Goal: Transaction & Acquisition: Purchase product/service

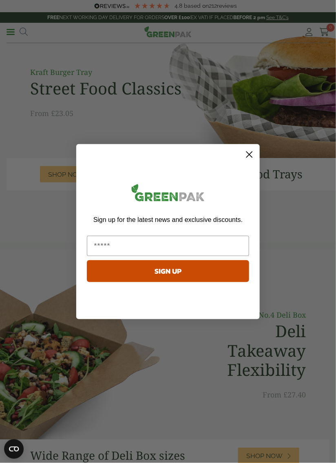
scroll to position [22, 0]
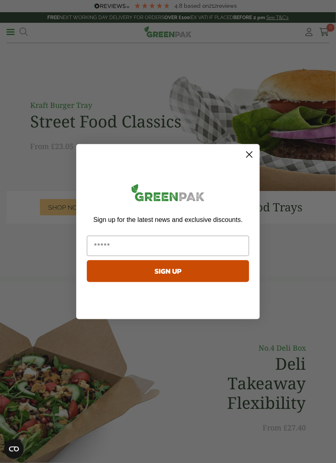
click at [250, 150] on circle "Close dialog" at bounding box center [248, 154] width 13 height 13
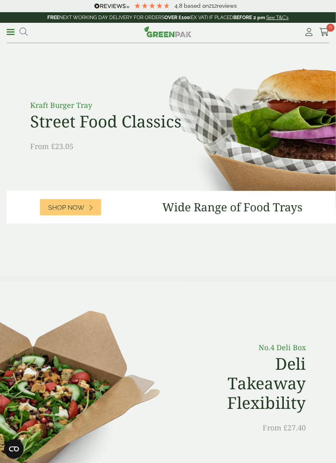
click at [11, 31] on span at bounding box center [11, 31] width 8 height 1
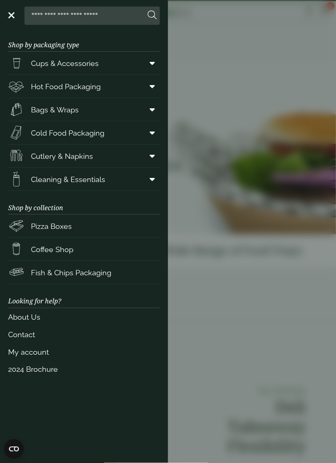
click at [60, 247] on span "Coffee Shop" at bounding box center [52, 249] width 42 height 11
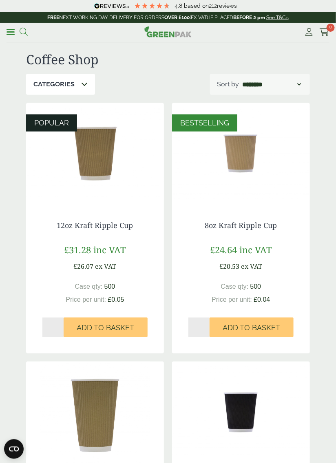
click at [20, 32] on icon at bounding box center [24, 32] width 8 height 8
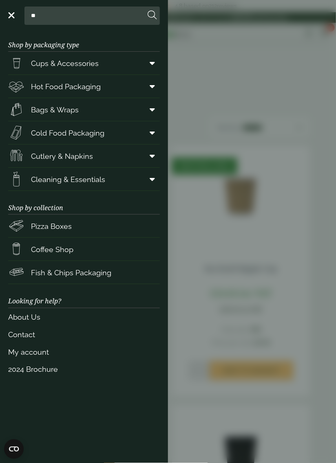
type input "*"
type input "**********"
click at [148, 10] on button at bounding box center [152, 15] width 9 height 11
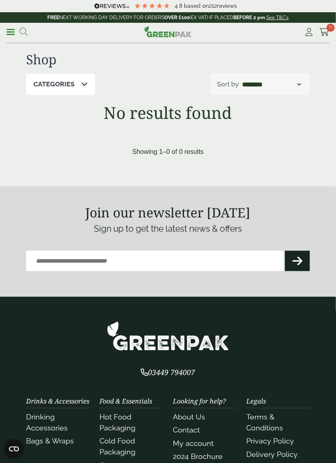
click at [21, 31] on icon at bounding box center [24, 32] width 8 height 8
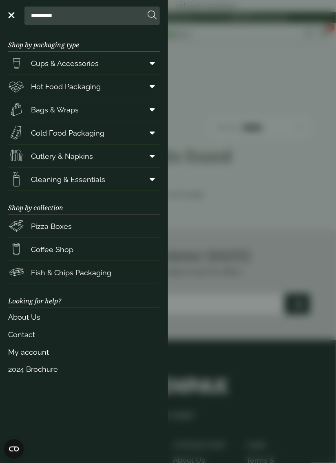
click at [80, 16] on input "**********" at bounding box center [86, 15] width 117 height 17
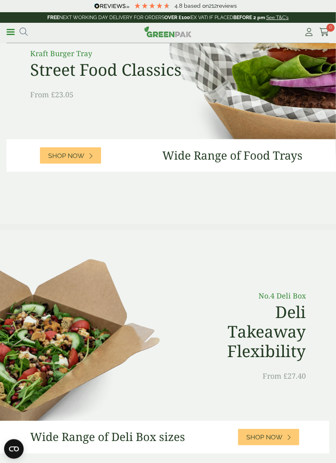
scroll to position [77, 0]
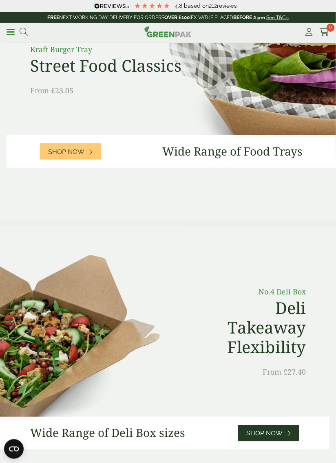
click at [262, 431] on span "Shop Now" at bounding box center [264, 434] width 36 height 8
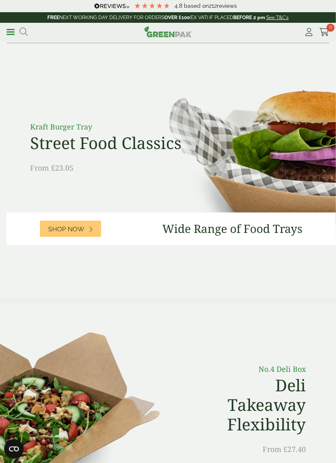
scroll to position [1, 0]
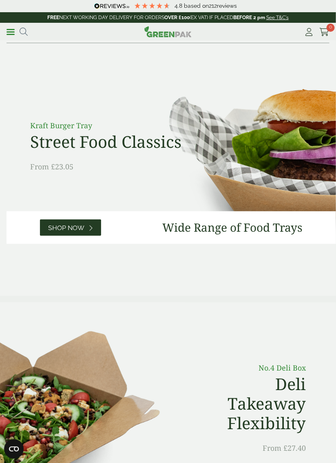
click at [69, 222] on link "Shop Now" at bounding box center [70, 228] width 61 height 16
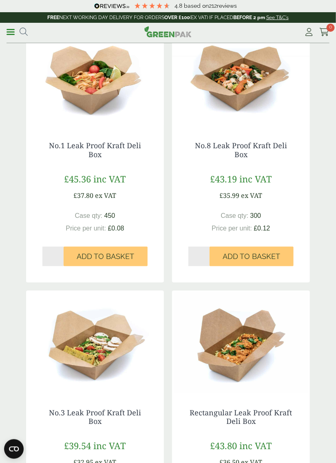
scroll to position [131, 0]
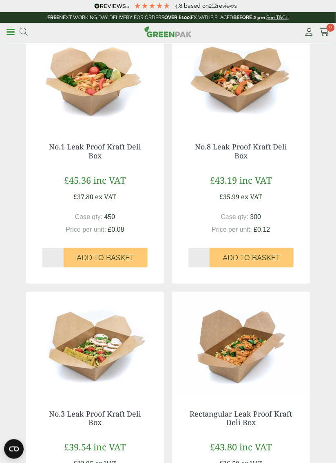
click at [95, 86] on img at bounding box center [95, 75] width 138 height 102
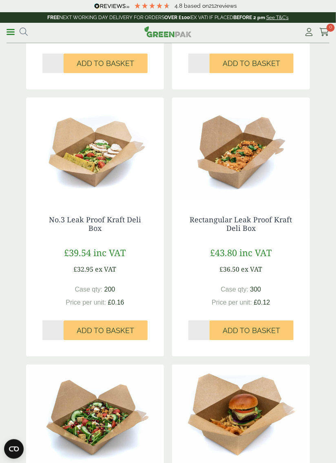
scroll to position [0, 0]
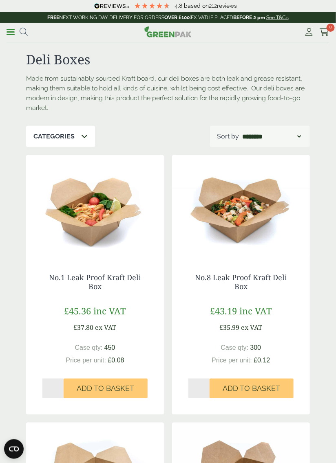
click at [72, 136] on p "Categories" at bounding box center [53, 137] width 41 height 10
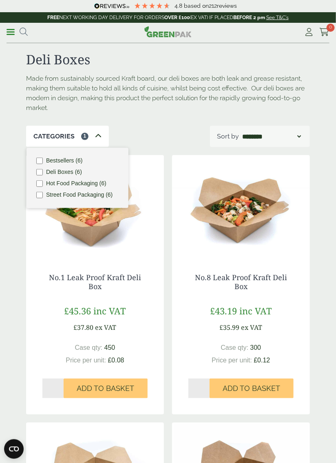
click at [103, 137] on div "Categories 1" at bounding box center [67, 136] width 83 height 21
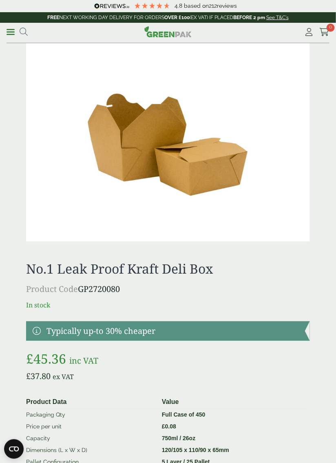
scroll to position [582, 0]
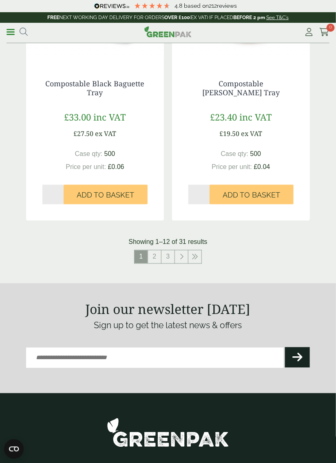
scroll to position [1532, 0]
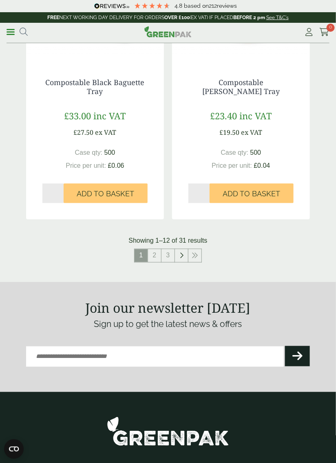
click at [184, 254] on link at bounding box center [181, 255] width 13 height 13
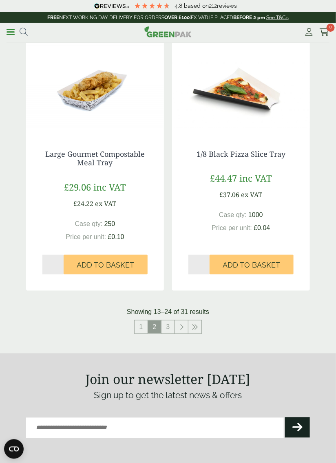
scroll to position [1451, 0]
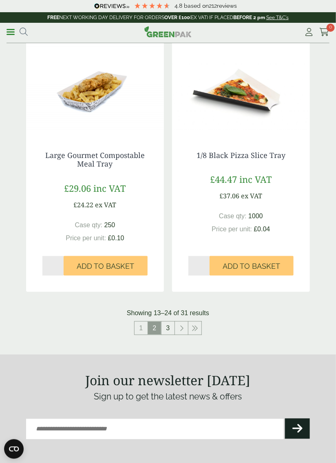
click at [166, 330] on link "3" at bounding box center [167, 328] width 13 height 13
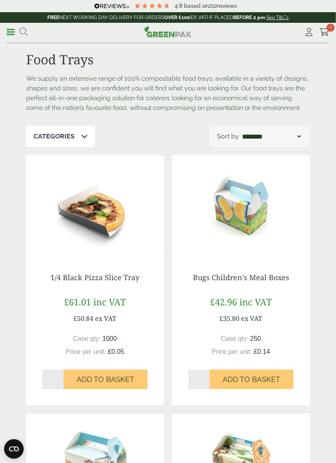
click at [11, 34] on link "Menu" at bounding box center [11, 31] width 8 height 8
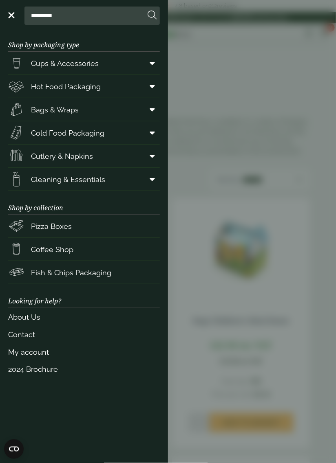
click at [64, 138] on span "Cold Food Packaging" at bounding box center [56, 133] width 96 height 16
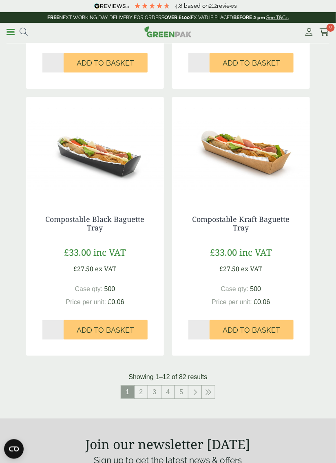
scroll to position [1387, 0]
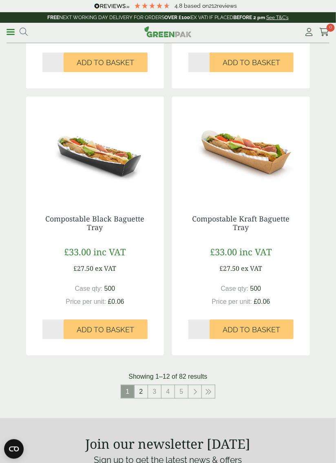
click at [141, 386] on link "2" at bounding box center [140, 392] width 13 height 13
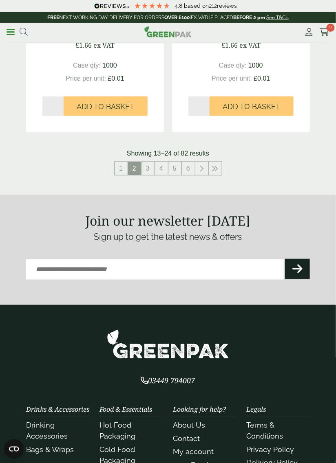
scroll to position [1609, 0]
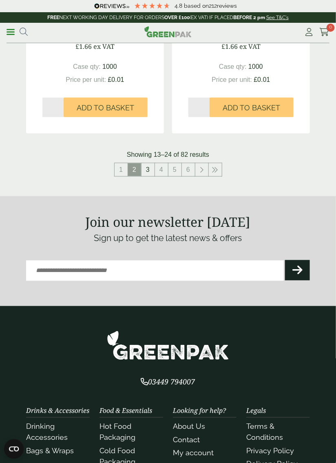
click at [145, 170] on link "3" at bounding box center [147, 169] width 13 height 13
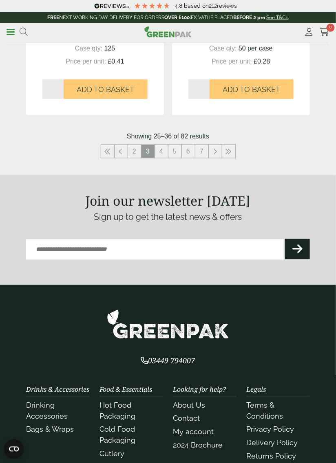
scroll to position [1591, 0]
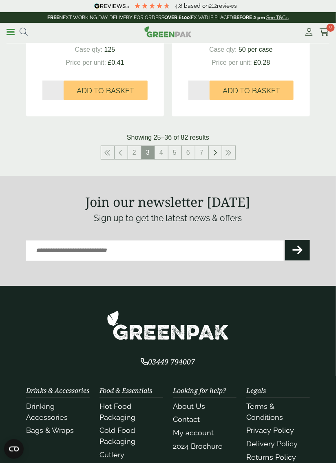
click at [216, 152] on icon at bounding box center [215, 153] width 4 height 7
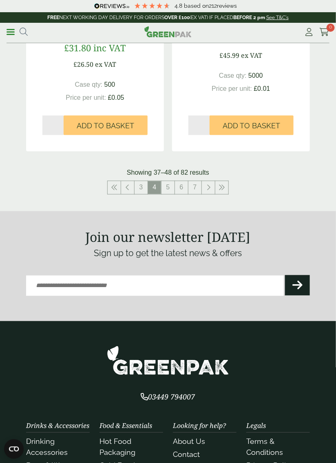
scroll to position [1735, 0]
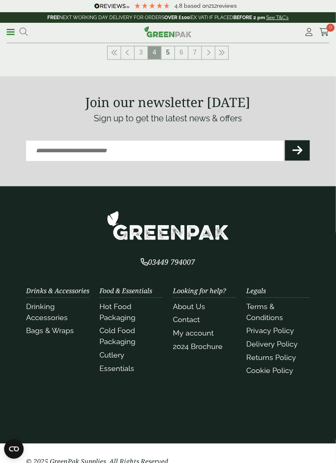
click at [167, 53] on link "5" at bounding box center [167, 52] width 13 height 13
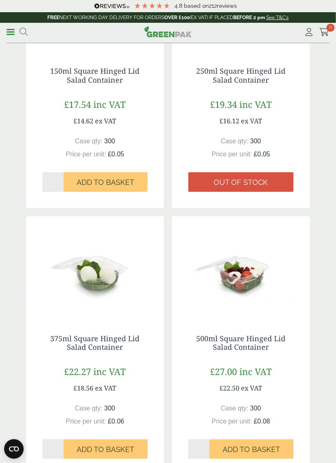
scroll to position [1709, 0]
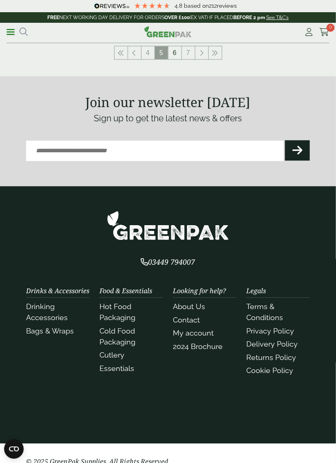
click at [176, 51] on link "6" at bounding box center [174, 52] width 13 height 13
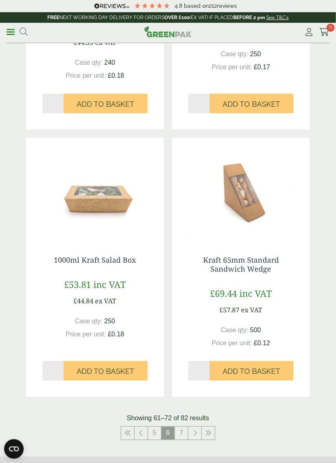
scroll to position [1735, 0]
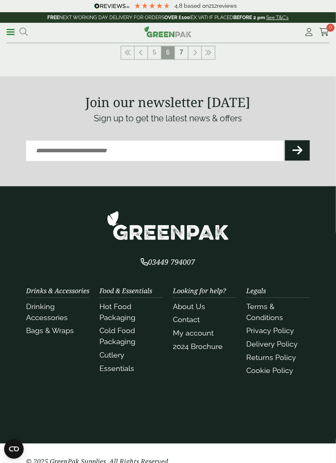
click at [182, 55] on link "7" at bounding box center [181, 52] width 13 height 13
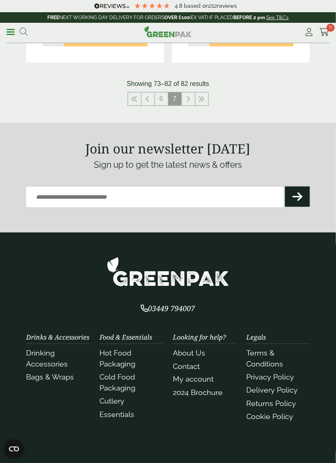
scroll to position [1411, 0]
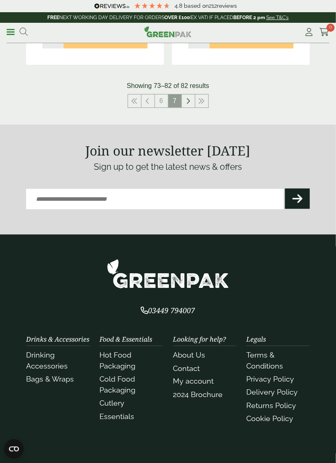
click at [190, 99] on icon at bounding box center [188, 101] width 4 height 7
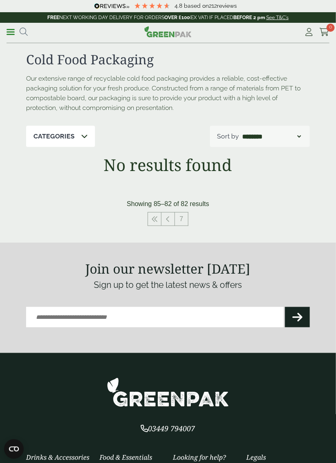
click at [11, 31] on span at bounding box center [11, 31] width 8 height 1
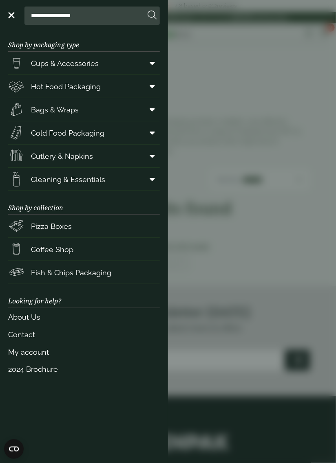
click at [40, 88] on span "Hot Food Packaging" at bounding box center [66, 86] width 70 height 11
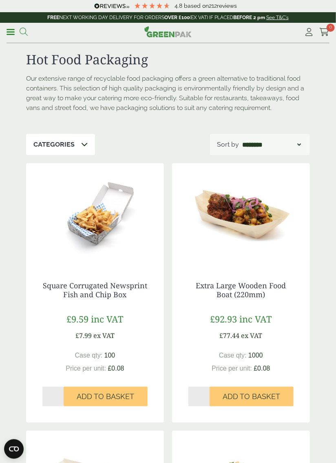
click at [20, 31] on icon at bounding box center [24, 32] width 8 height 8
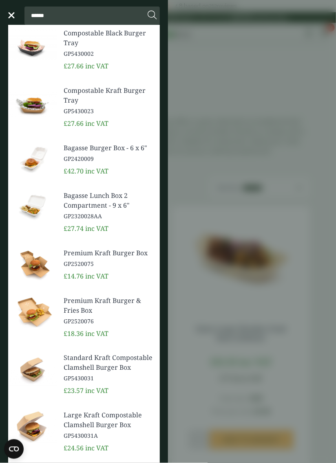
type input "******"
click at [148, 10] on button at bounding box center [152, 15] width 9 height 11
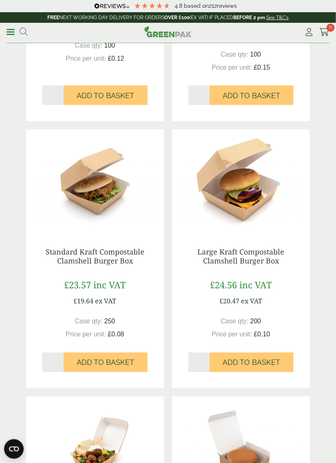
scroll to position [776, 0]
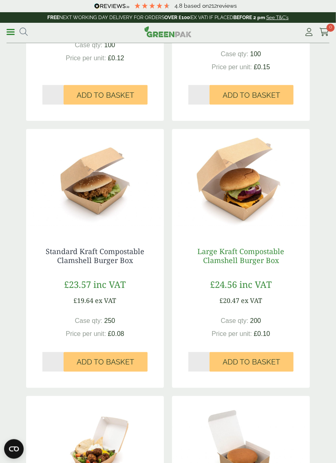
click at [284, 247] on link "Large Kraft Compostable Clamshell Burger Box" at bounding box center [241, 256] width 87 height 19
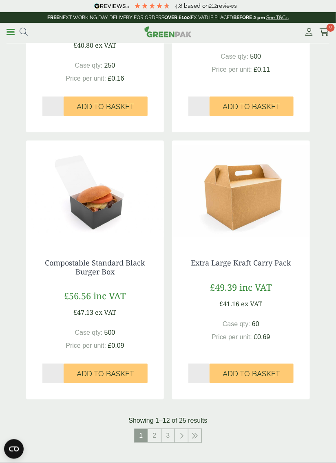
scroll to position [1309, 0]
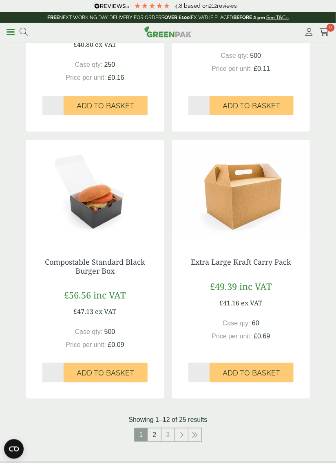
click at [156, 440] on link "2" at bounding box center [154, 435] width 13 height 13
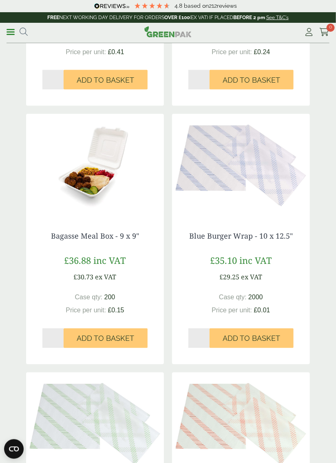
scroll to position [247, 0]
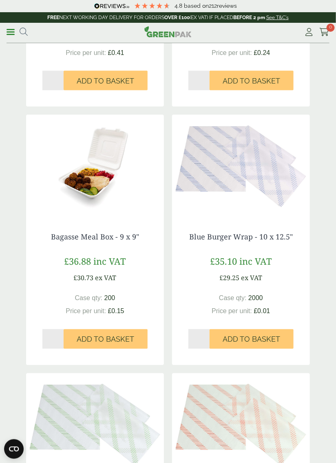
click at [309, 143] on img at bounding box center [241, 166] width 138 height 102
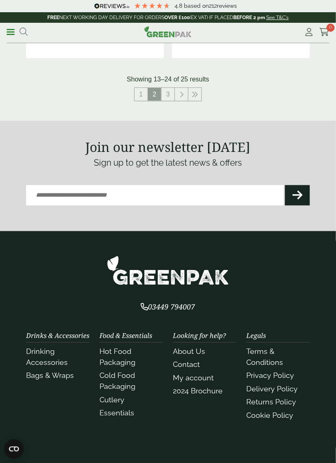
scroll to position [1625, 0]
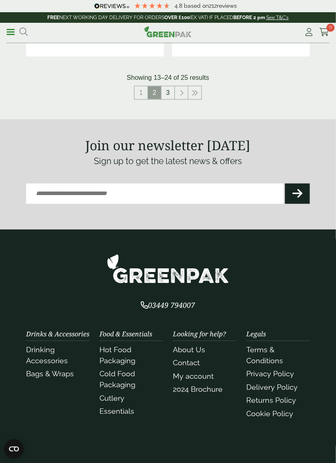
click at [171, 86] on link "3" at bounding box center [167, 92] width 13 height 13
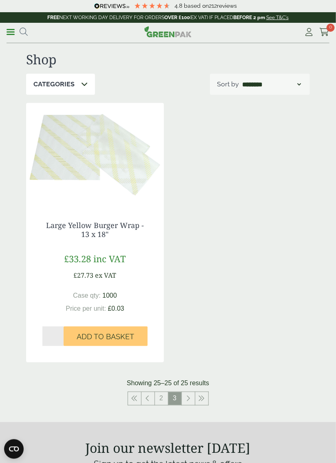
click at [11, 31] on span at bounding box center [11, 31] width 8 height 1
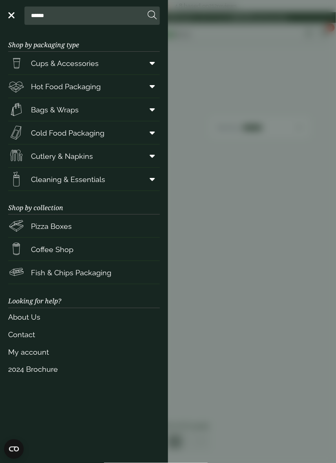
click at [60, 18] on input "******" at bounding box center [86, 15] width 117 height 17
type input "*"
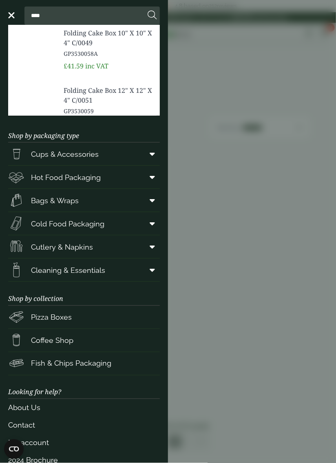
type input "****"
click at [148, 10] on button at bounding box center [152, 15] width 9 height 11
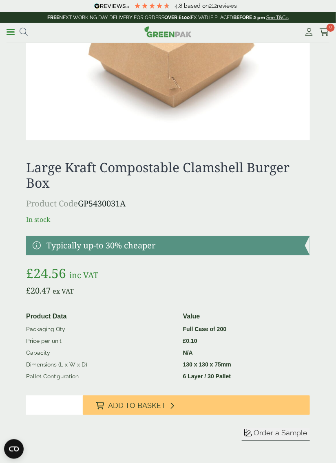
scroll to position [495, 0]
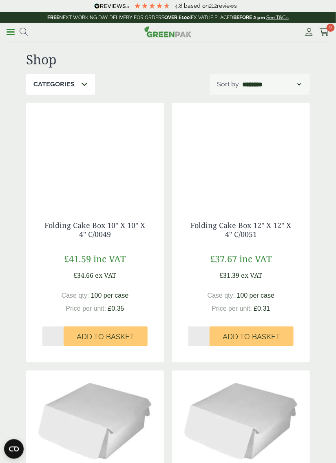
click at [81, 81] on icon at bounding box center [84, 84] width 7 height 7
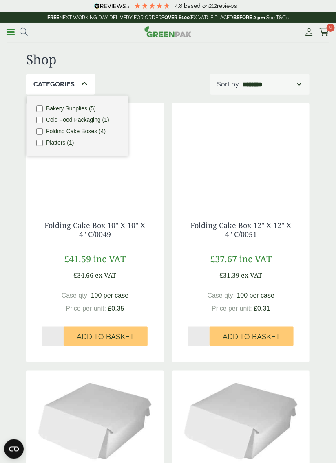
click at [11, 29] on link "Menu" at bounding box center [11, 31] width 8 height 8
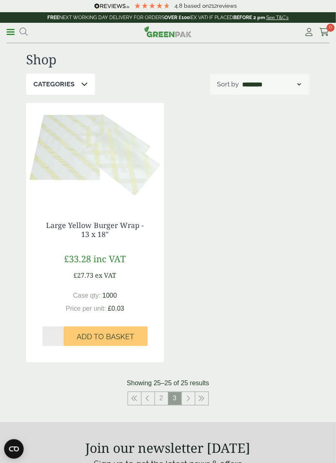
click at [11, 29] on link "Menu" at bounding box center [11, 31] width 8 height 8
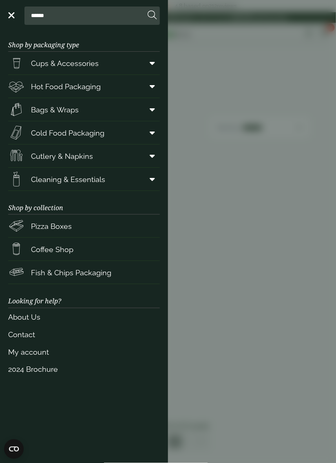
click at [40, 17] on input "******" at bounding box center [86, 15] width 117 height 17
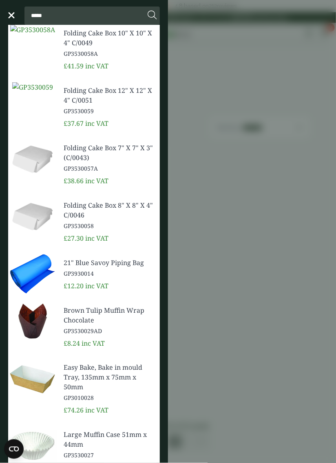
click at [60, 13] on input "*****" at bounding box center [86, 15] width 117 height 17
type input "******"
click at [148, 10] on button at bounding box center [152, 15] width 9 height 11
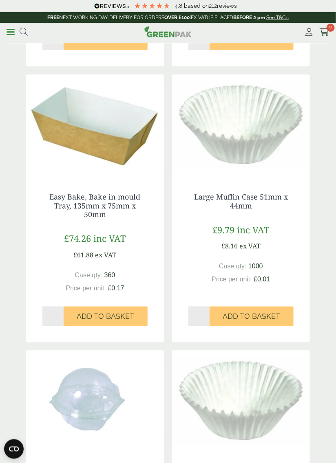
scroll to position [829, 0]
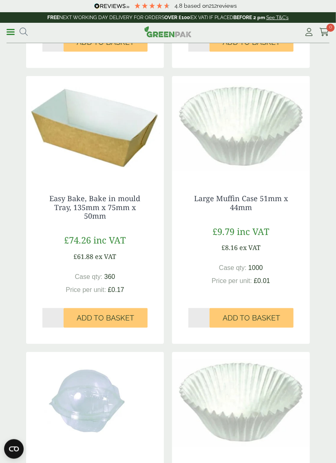
click at [100, 134] on img at bounding box center [95, 127] width 138 height 102
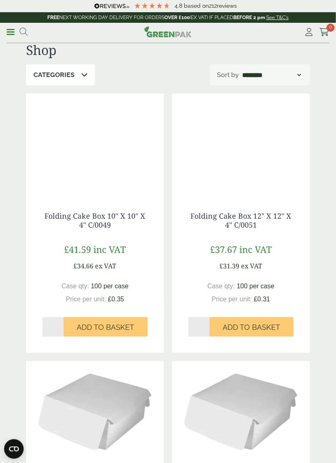
scroll to position [0, 0]
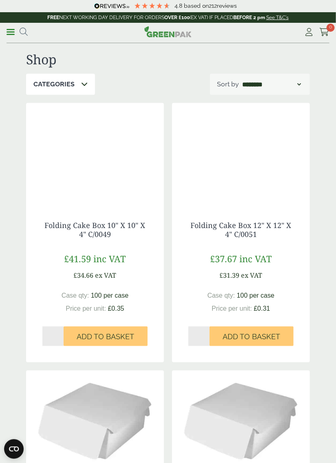
click at [10, 31] on span at bounding box center [11, 31] width 8 height 1
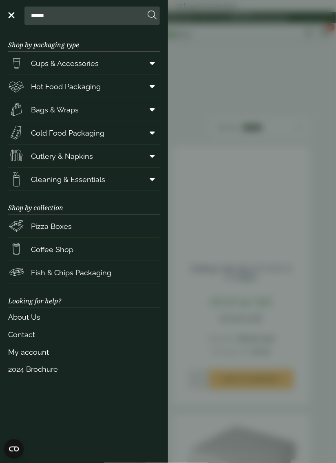
click at [144, 155] on span at bounding box center [150, 155] width 18 height 15
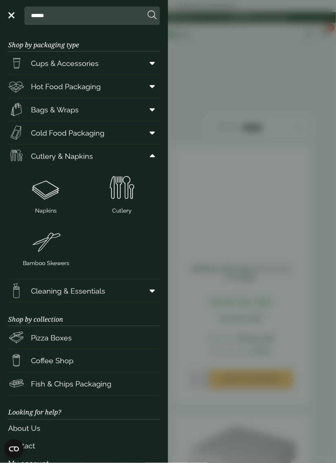
click at [45, 197] on img at bounding box center [45, 188] width 69 height 33
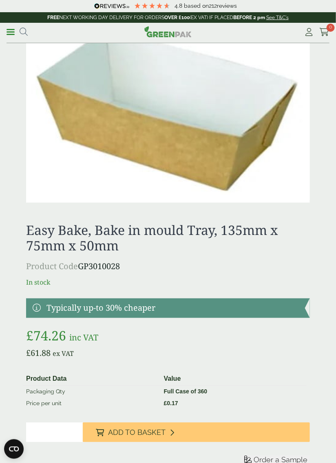
scroll to position [55, 0]
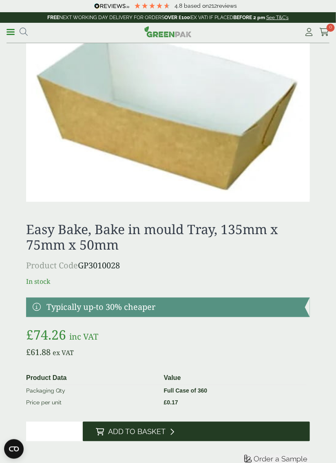
click at [245, 432] on button "Add to Basket" at bounding box center [196, 432] width 227 height 20
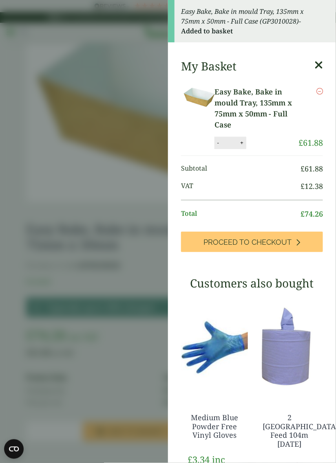
click at [322, 63] on icon at bounding box center [318, 65] width 9 height 11
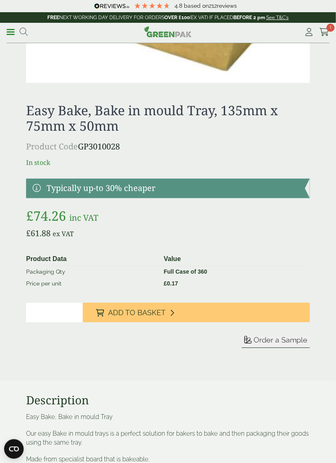
scroll to position [0, 0]
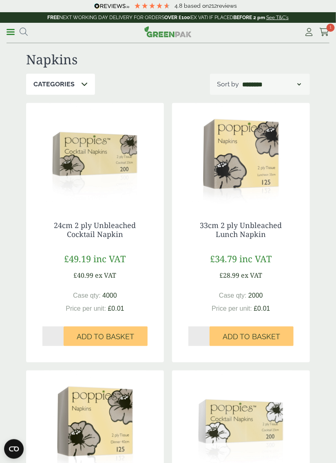
click at [11, 31] on span at bounding box center [11, 31] width 8 height 1
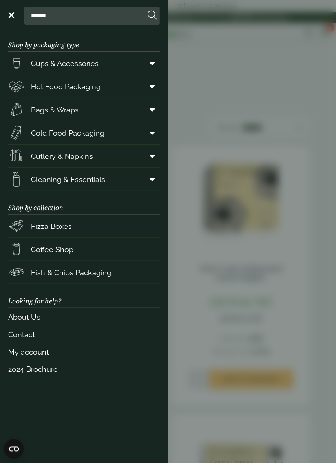
click at [85, 273] on span "Fish & Chips Packaging" at bounding box center [71, 272] width 80 height 11
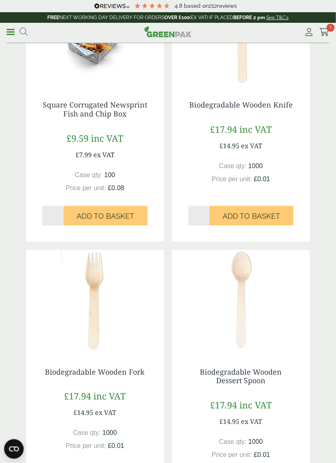
scroll to position [117, 0]
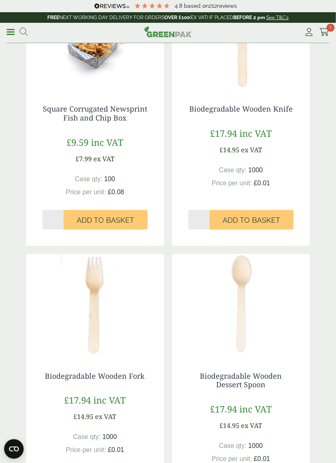
click at [12, 35] on link "Menu" at bounding box center [11, 31] width 8 height 8
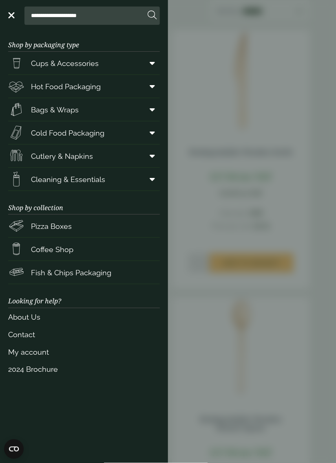
click at [56, 65] on span "Cups & Accessories" at bounding box center [65, 63] width 68 height 11
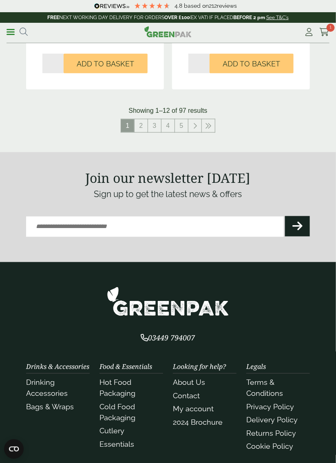
scroll to position [1618, 0]
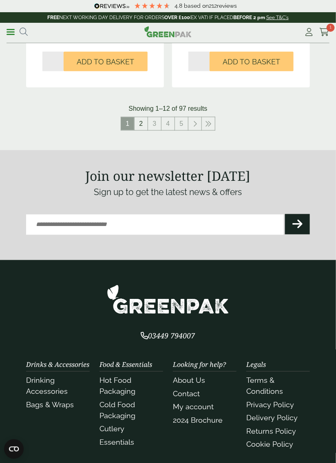
click at [138, 123] on link "2" at bounding box center [140, 123] width 13 height 13
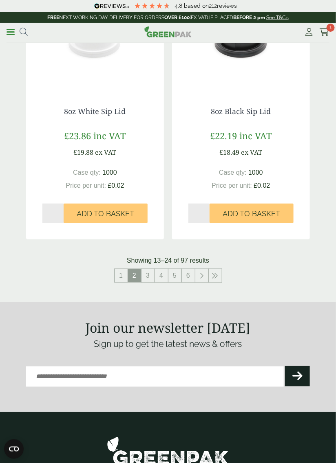
scroll to position [1467, 0]
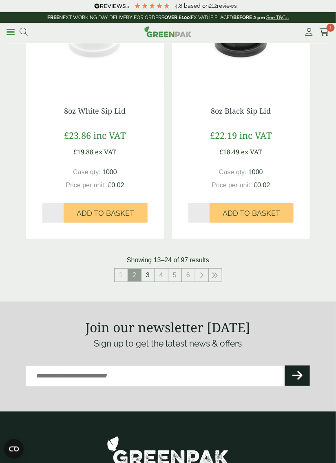
click at [146, 274] on link "3" at bounding box center [147, 275] width 13 height 13
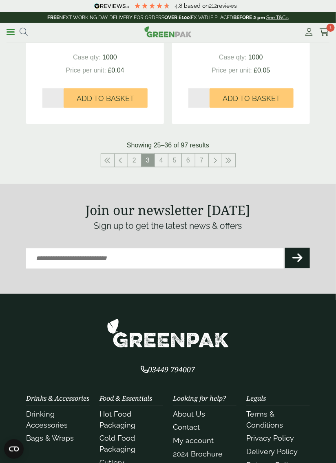
scroll to position [1569, 0]
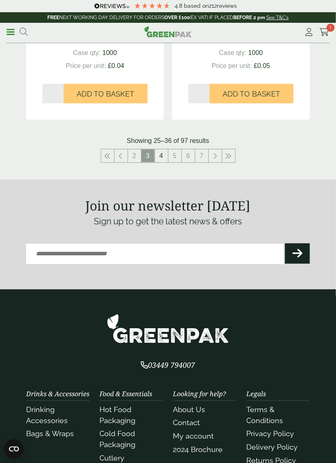
click at [158, 154] on link "4" at bounding box center [161, 156] width 13 height 13
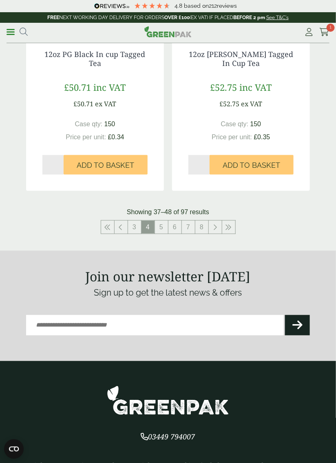
scroll to position [1551, 0]
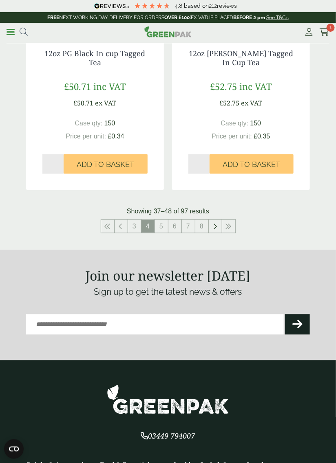
click at [215, 224] on icon at bounding box center [215, 226] width 4 height 7
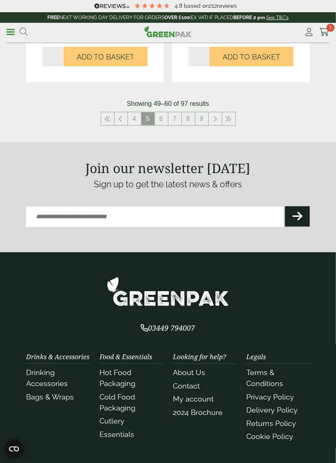
scroll to position [1689, 0]
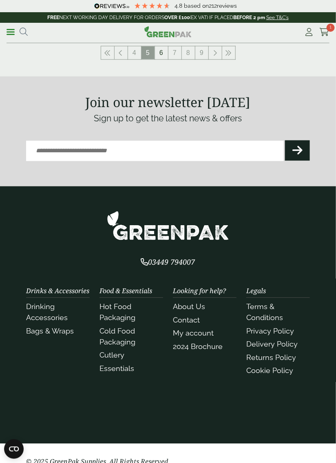
click at [160, 54] on link "6" at bounding box center [161, 52] width 13 height 13
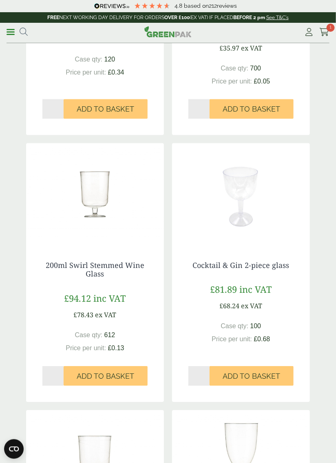
scroll to position [134, 0]
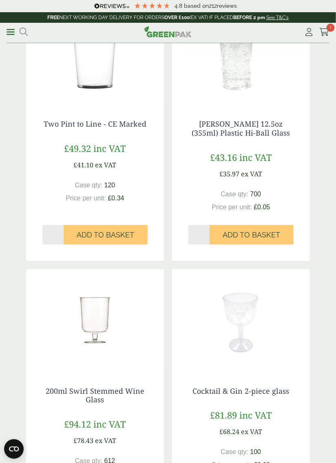
click at [13, 29] on link "Menu" at bounding box center [11, 31] width 8 height 8
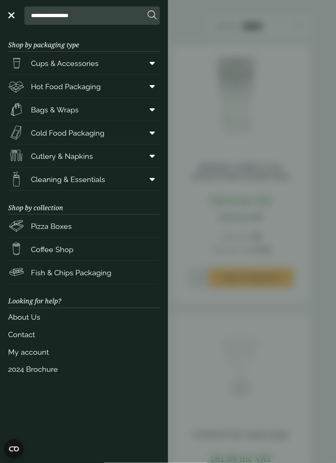
click at [51, 249] on span "Coffee Shop" at bounding box center [52, 249] width 42 height 11
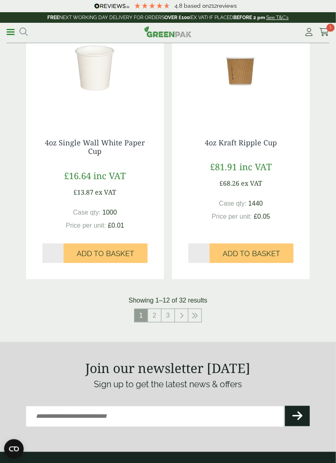
scroll to position [1393, 0]
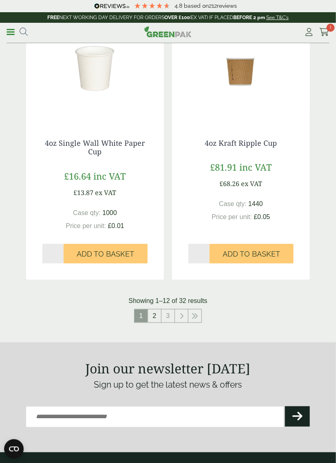
click at [155, 315] on link "2" at bounding box center [154, 316] width 13 height 13
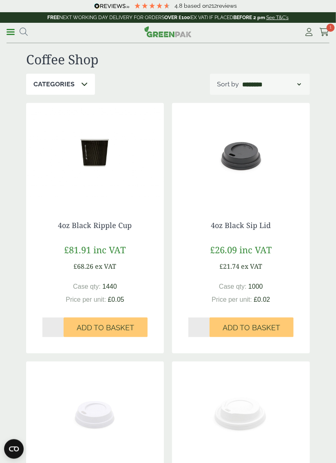
click at [10, 29] on link "Menu" at bounding box center [11, 31] width 8 height 8
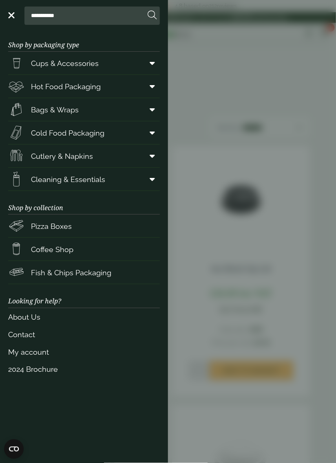
click at [60, 137] on span "Cold Food Packaging" at bounding box center [67, 133] width 73 height 11
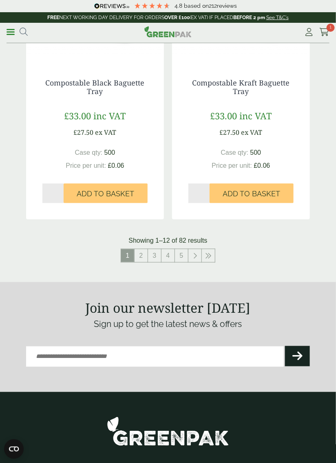
scroll to position [1523, 0]
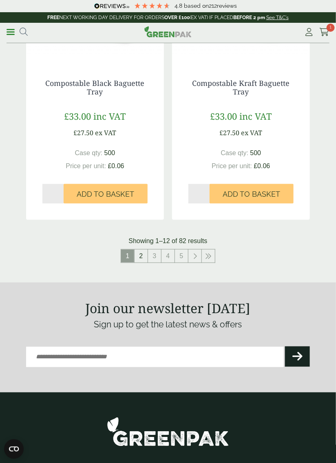
click at [139, 250] on link "2" at bounding box center [140, 256] width 13 height 13
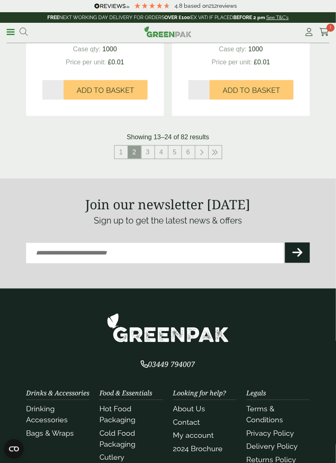
scroll to position [1627, 0]
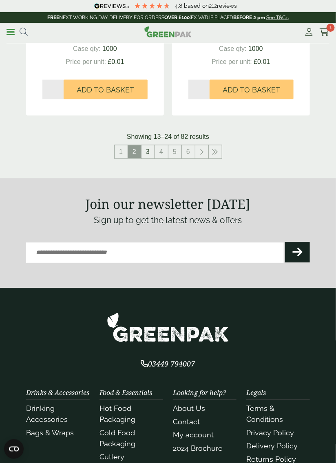
click at [147, 152] on link "3" at bounding box center [147, 151] width 13 height 13
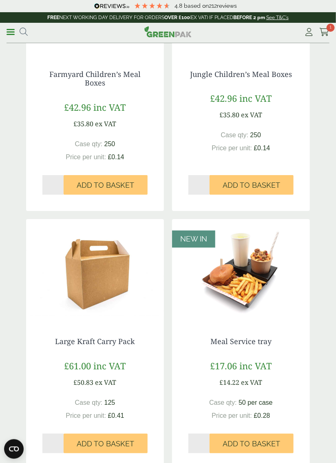
scroll to position [1691, 0]
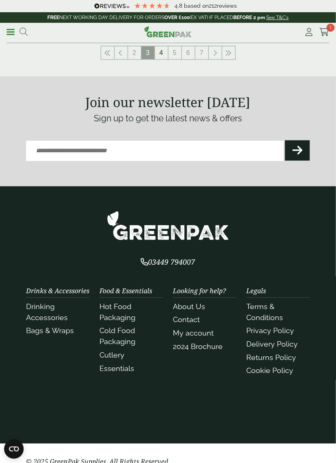
click at [160, 51] on link "4" at bounding box center [161, 52] width 13 height 13
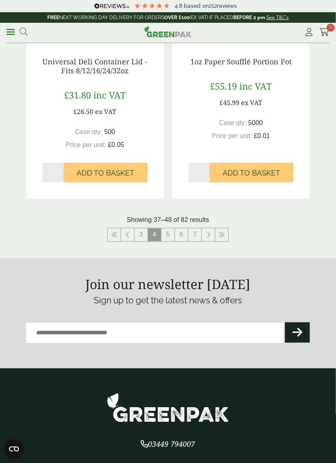
scroll to position [1735, 0]
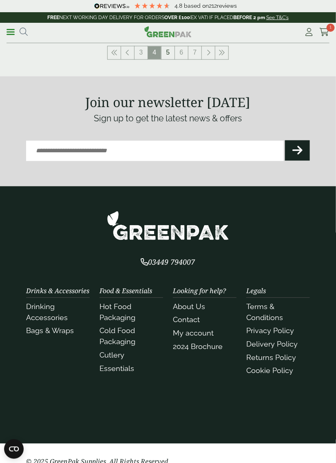
click at [165, 56] on link "5" at bounding box center [167, 52] width 13 height 13
click at [318, 218] on section "03449 794007 Drinks & Accessories Drinking Accessories" at bounding box center [168, 316] width 336 height 258
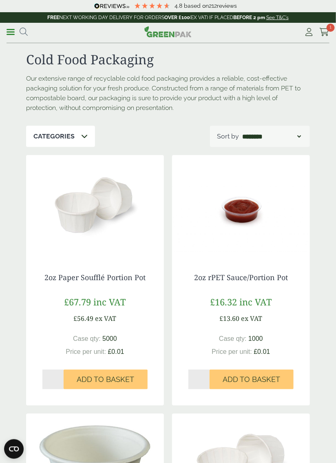
click at [11, 34] on link "Menu" at bounding box center [11, 31] width 8 height 8
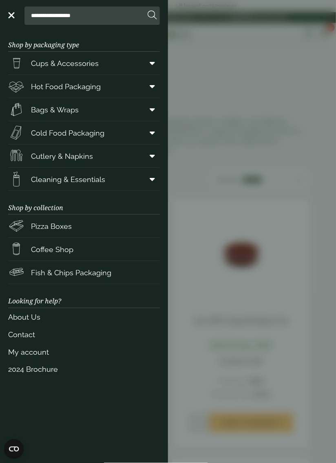
click at [49, 95] on link "Hot Food Packaging" at bounding box center [84, 86] width 152 height 23
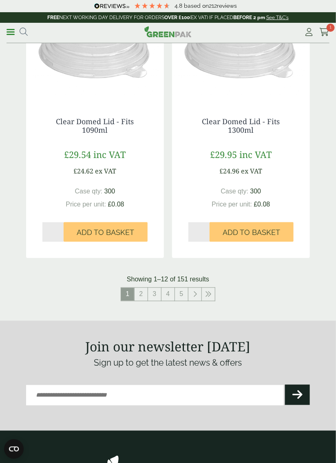
scroll to position [1493, 0]
click at [139, 288] on link "2" at bounding box center [140, 294] width 13 height 13
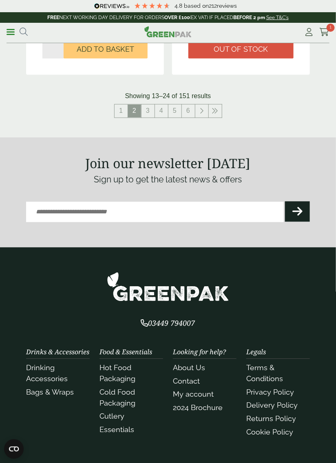
scroll to position [1728, 0]
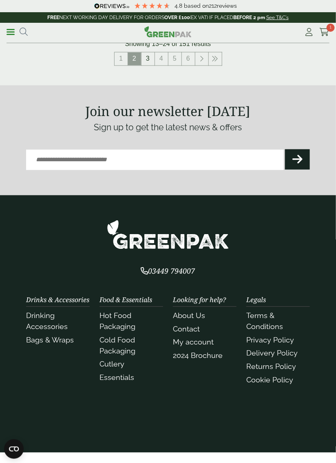
click at [150, 53] on link "3" at bounding box center [147, 59] width 13 height 13
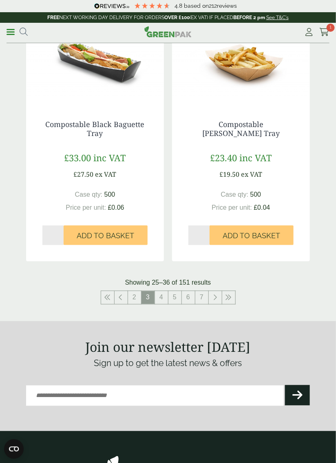
scroll to position [1504, 0]
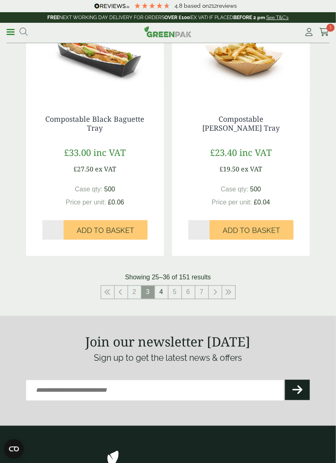
click at [161, 292] on link "4" at bounding box center [161, 292] width 13 height 13
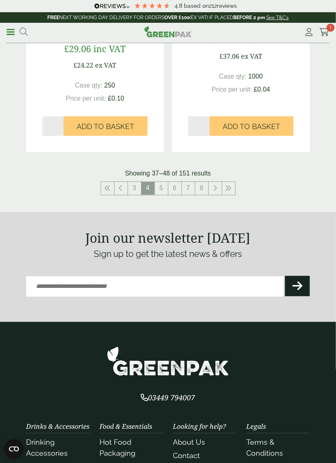
scroll to position [1599, 0]
click at [161, 186] on link "5" at bounding box center [161, 188] width 13 height 13
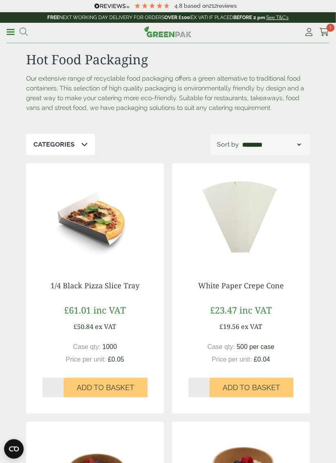
click at [12, 32] on span at bounding box center [11, 31] width 8 height 1
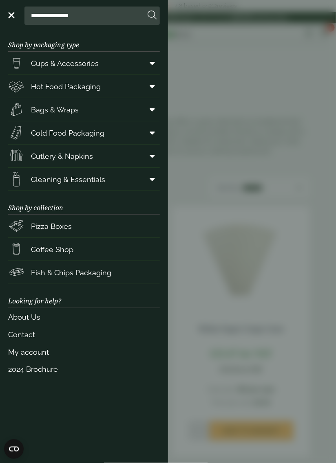
click at [46, 132] on span "Cold Food Packaging" at bounding box center [67, 133] width 73 height 11
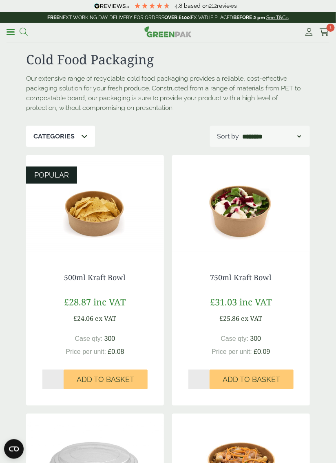
click at [20, 35] on icon at bounding box center [24, 32] width 8 height 8
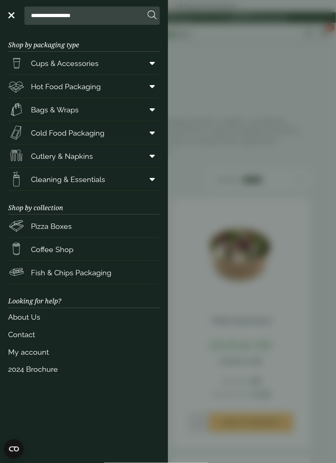
click at [49, 16] on input "**********" at bounding box center [86, 15] width 117 height 17
click at [90, 18] on input "**********" at bounding box center [86, 15] width 117 height 17
type input "****"
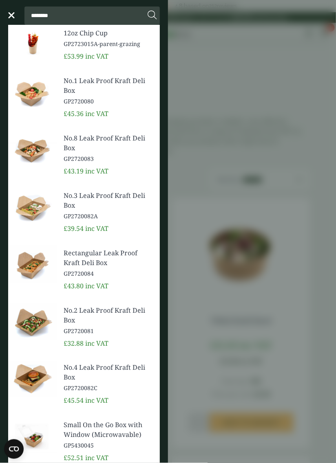
type input "********"
click at [148, 10] on button at bounding box center [152, 15] width 9 height 11
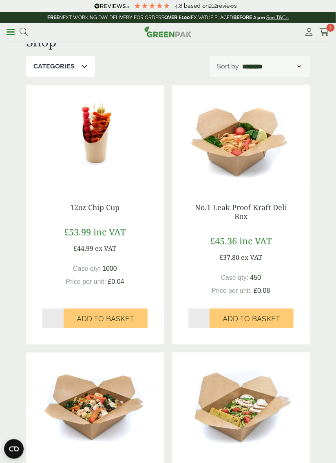
scroll to position [18, 0]
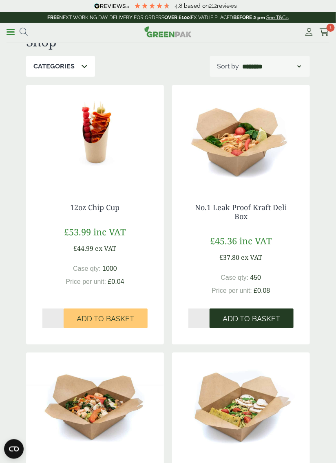
click at [249, 317] on span "Add to Basket" at bounding box center [251, 319] width 57 height 9
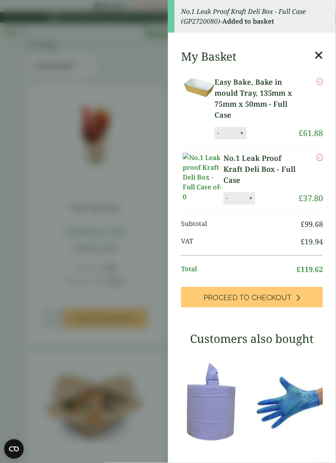
click at [314, 55] on icon at bounding box center [318, 55] width 9 height 11
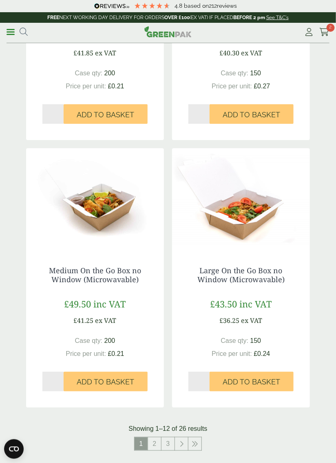
scroll to position [1292, 0]
click at [152, 447] on link "2" at bounding box center [154, 444] width 13 height 13
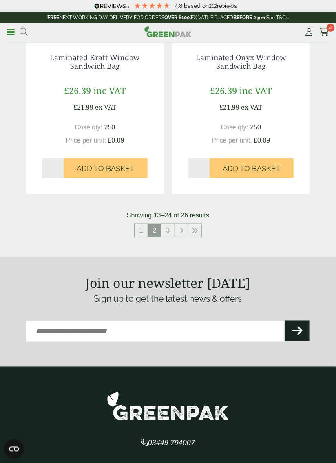
scroll to position [1503, 0]
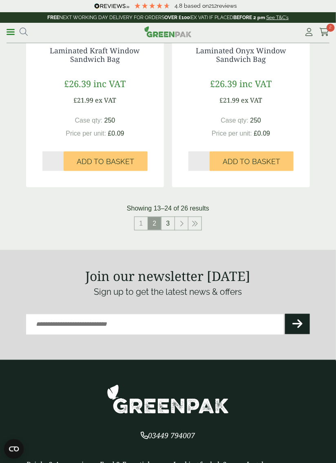
click at [166, 225] on link "3" at bounding box center [167, 223] width 13 height 13
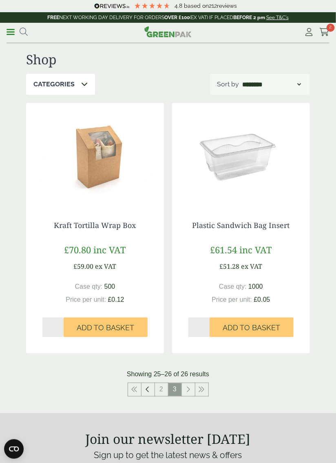
click at [148, 390] on icon at bounding box center [148, 390] width 4 height 7
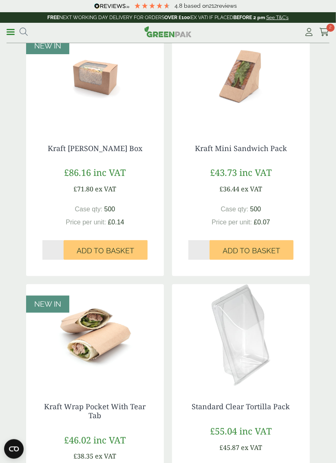
scroll to position [613, 0]
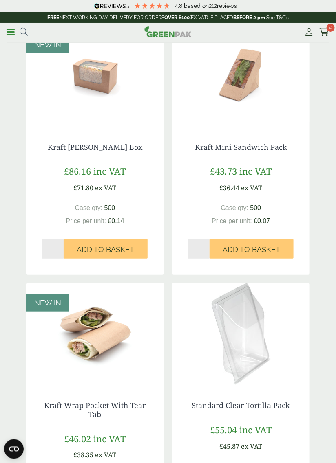
click at [98, 68] on img at bounding box center [95, 76] width 138 height 102
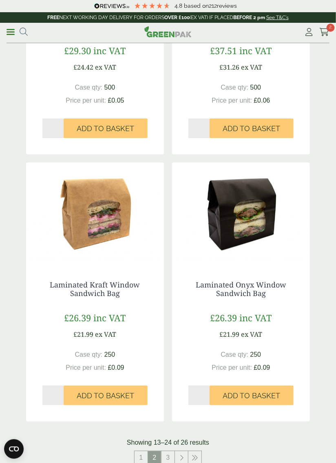
scroll to position [1306, 0]
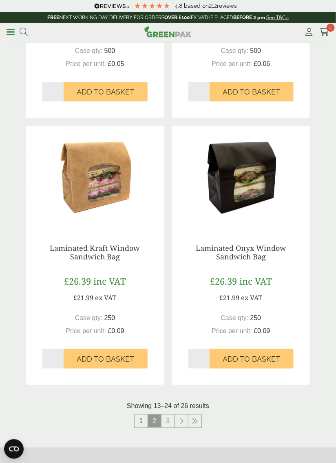
click at [138, 425] on link "1" at bounding box center [140, 421] width 13 height 13
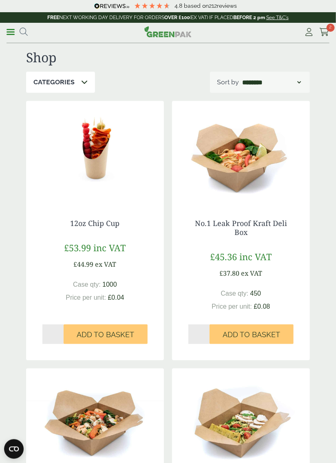
scroll to position [0, 0]
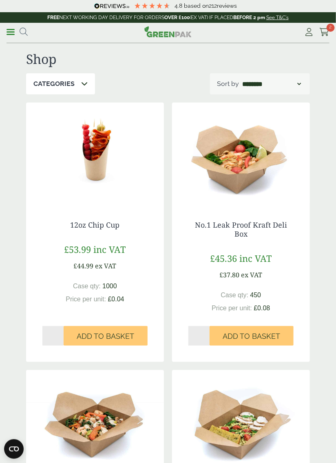
click at [245, 163] on img at bounding box center [241, 154] width 138 height 102
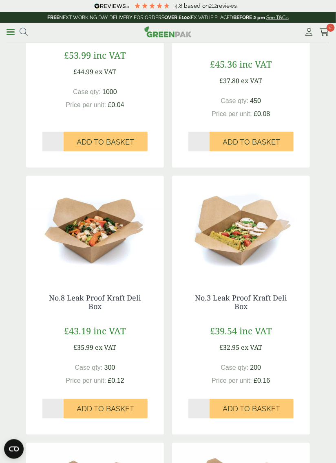
scroll to position [193, 0]
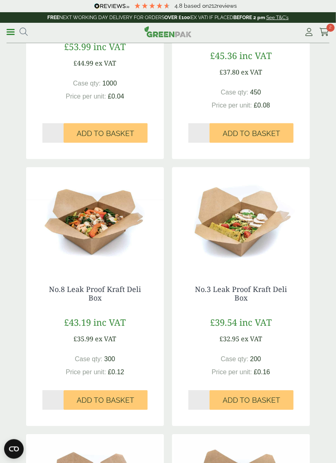
click at [93, 242] on img at bounding box center [95, 218] width 138 height 102
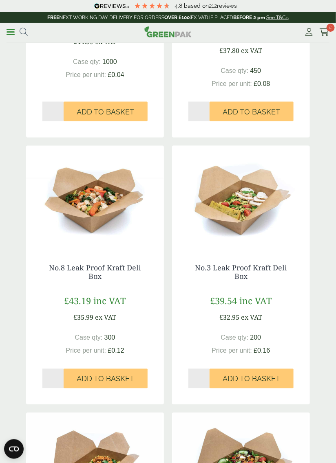
scroll to position [229, 0]
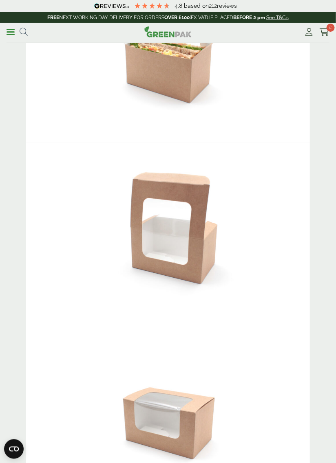
scroll to position [304, 0]
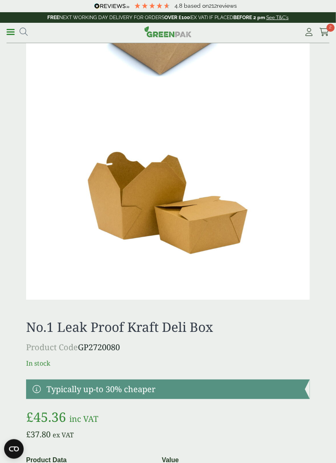
scroll to position [526, 0]
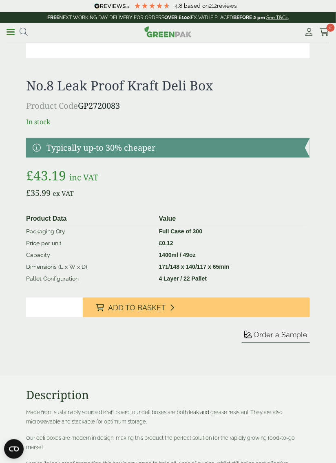
scroll to position [766, 0]
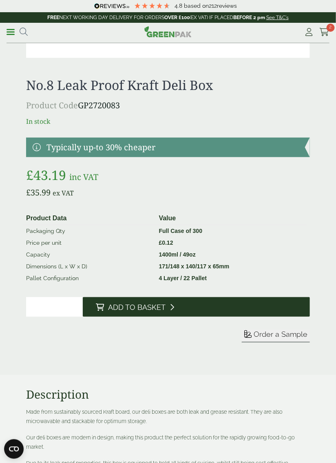
click at [226, 304] on button "Add to Basket" at bounding box center [196, 308] width 227 height 20
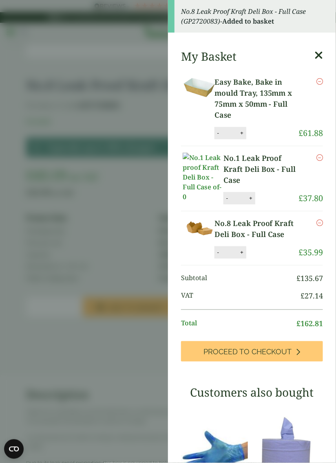
click at [128, 105] on aside "No.8 Leak Proof Kraft Deli Box - Full Case (GP2720083) - Added to basket My Bas…" at bounding box center [168, 231] width 336 height 463
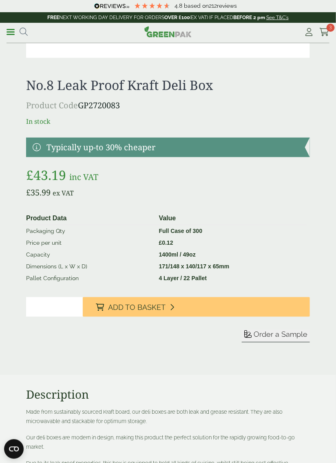
click at [275, 335] on span "Order a Sample" at bounding box center [280, 335] width 54 height 9
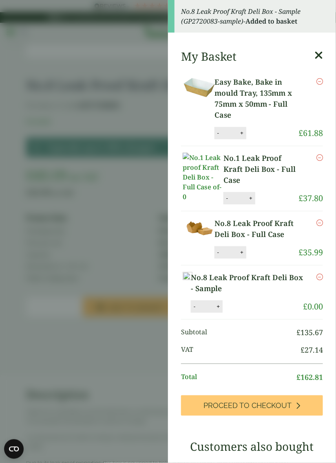
click at [263, 163] on link "No.1 Leak Proof Kraft Deli Box - Full Case" at bounding box center [260, 169] width 75 height 33
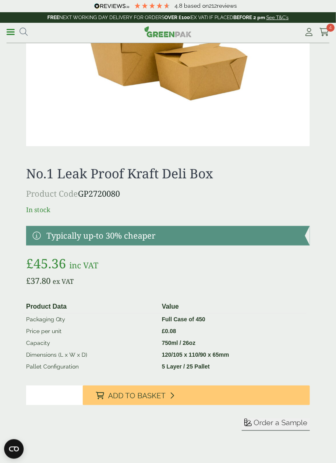
scroll to position [679, 0]
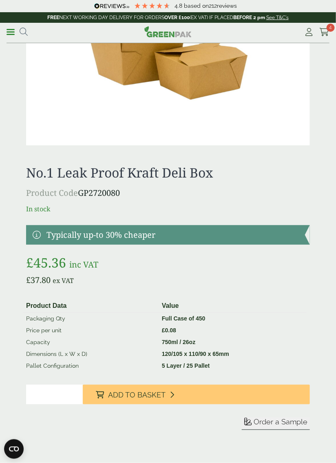
click at [279, 425] on span "Order a Sample" at bounding box center [280, 422] width 54 height 9
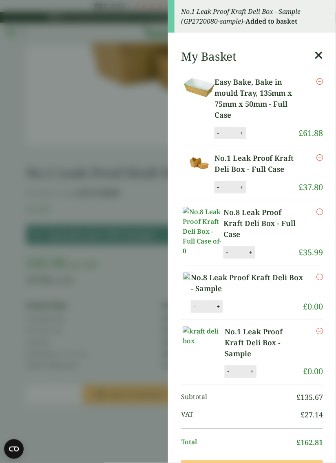
click at [226, 97] on link "Easy Bake, Bake in mould Tray, 135mm x 75mm x 50mm - Full Case" at bounding box center [256, 99] width 84 height 44
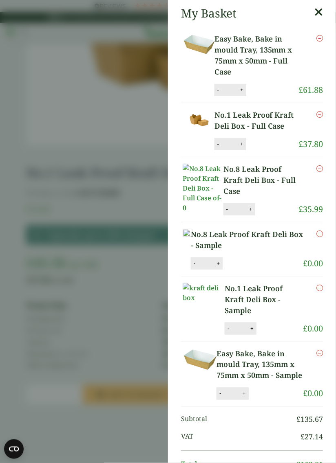
click at [316, 11] on icon at bounding box center [318, 12] width 9 height 11
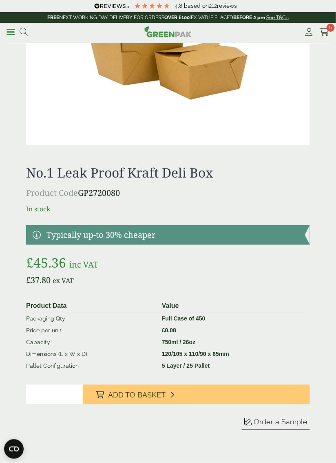
click at [10, 29] on link "Menu" at bounding box center [11, 31] width 8 height 8
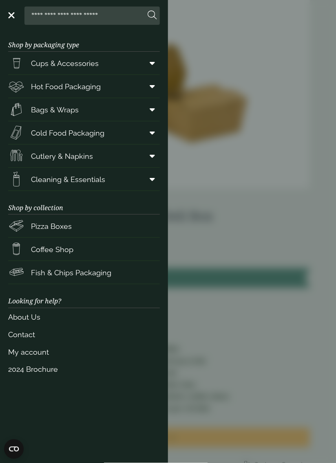
click at [48, 112] on span "Bags & Wraps" at bounding box center [55, 109] width 48 height 11
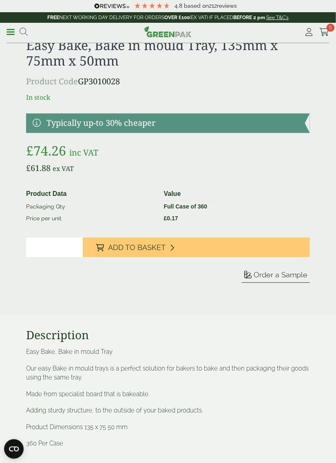
scroll to position [242, 0]
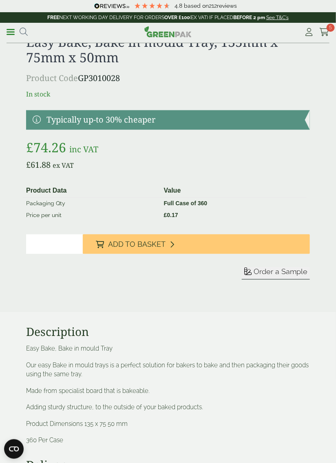
click at [273, 268] on span "Order a Sample" at bounding box center [280, 272] width 54 height 9
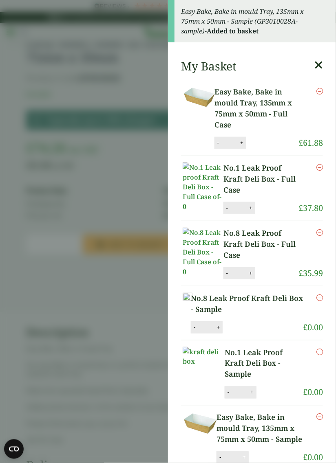
click at [123, 76] on aside "Easy Bake, Bake in mould Tray, 135mm x 75mm x 50mm - Sample (GP3010028A-sample)…" at bounding box center [168, 231] width 336 height 463
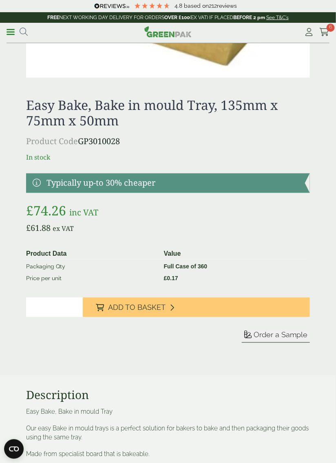
scroll to position [179, 0]
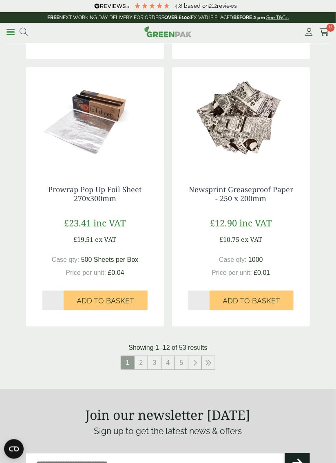
scroll to position [1416, 0]
click at [143, 364] on link "2" at bounding box center [140, 362] width 13 height 13
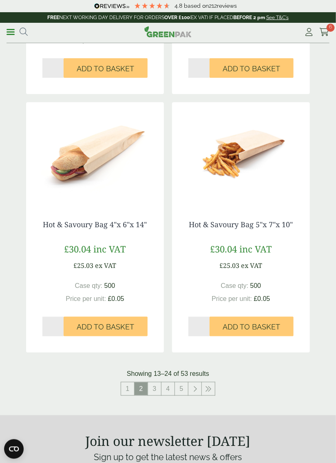
scroll to position [1719, 0]
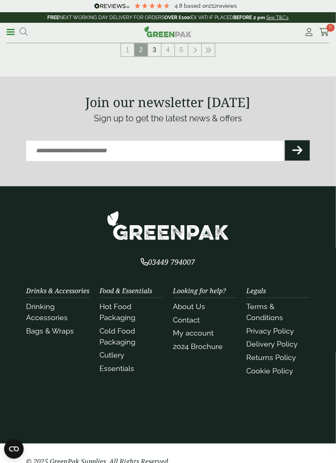
click at [151, 49] on link "3" at bounding box center [154, 50] width 13 height 13
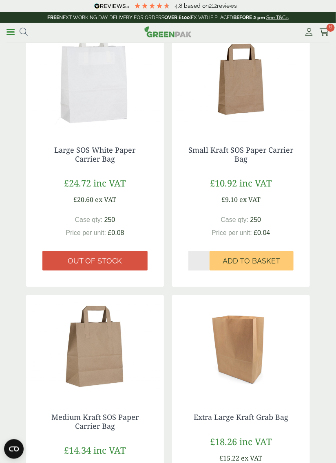
scroll to position [919, 0]
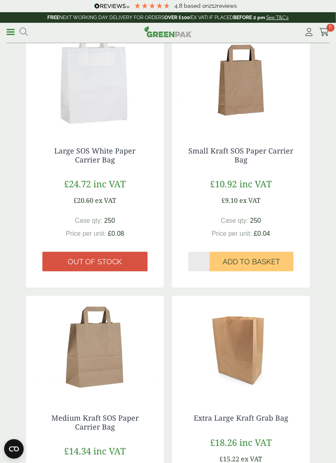
click at [250, 84] on img at bounding box center [241, 80] width 138 height 102
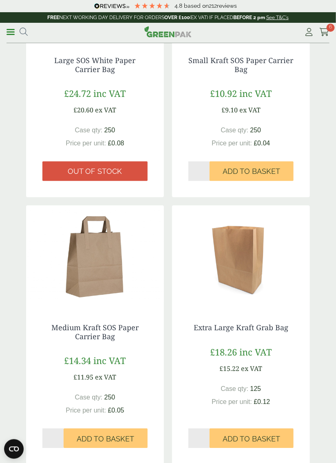
scroll to position [1009, 0]
click at [98, 277] on img at bounding box center [95, 257] width 138 height 102
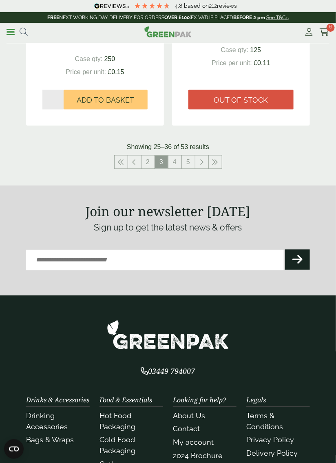
scroll to position [1640, 0]
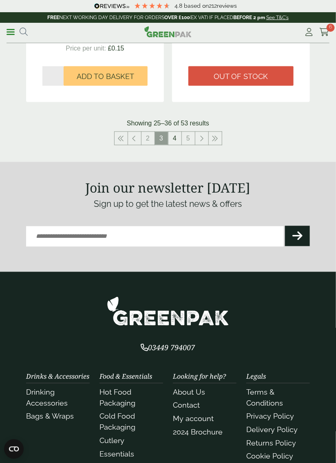
click at [174, 135] on link "4" at bounding box center [174, 138] width 13 height 13
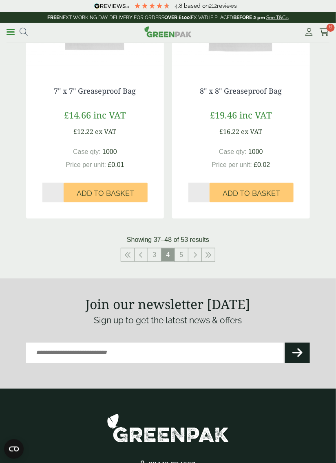
scroll to position [1504, 0]
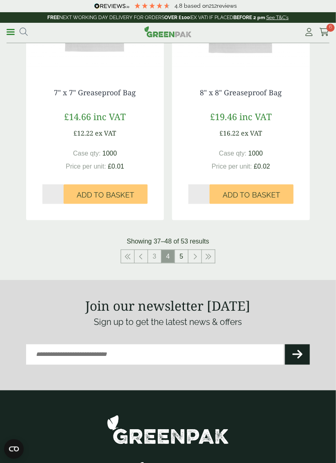
click at [181, 255] on link "5" at bounding box center [181, 256] width 13 height 13
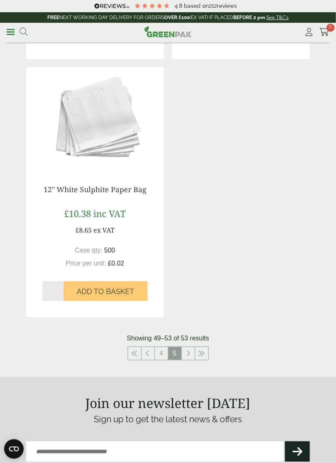
scroll to position [596, 0]
click at [150, 356] on icon at bounding box center [148, 353] width 4 height 7
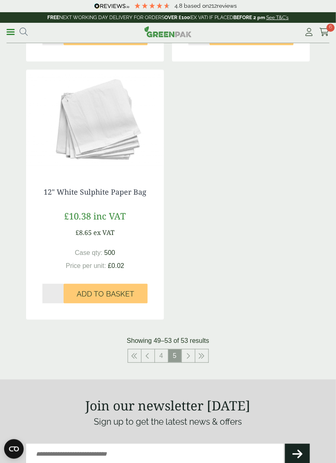
scroll to position [594, 0]
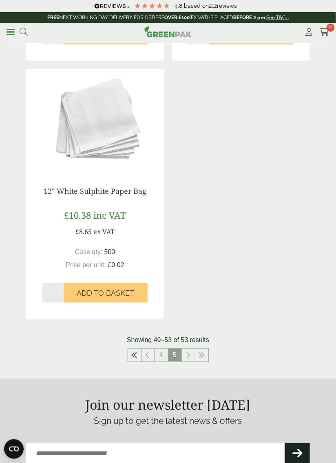
click at [136, 355] on icon at bounding box center [134, 355] width 7 height 7
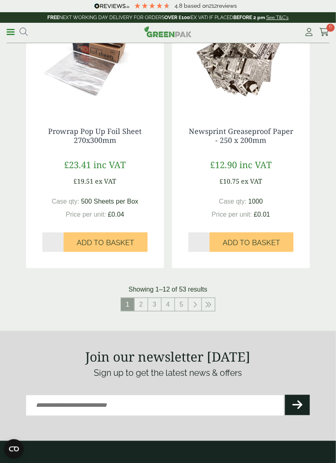
scroll to position [1474, 0]
click at [139, 307] on link "2" at bounding box center [140, 304] width 13 height 13
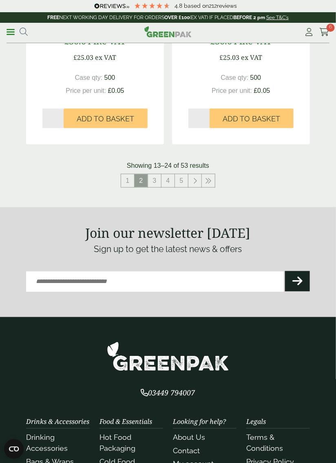
scroll to position [1591, 0]
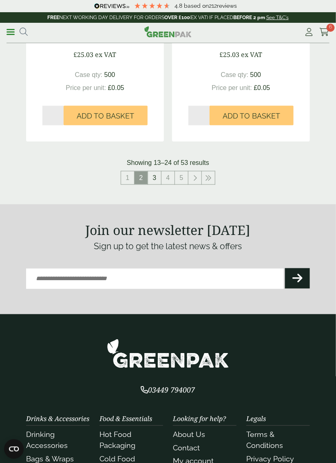
click at [155, 181] on link "3" at bounding box center [154, 178] width 13 height 13
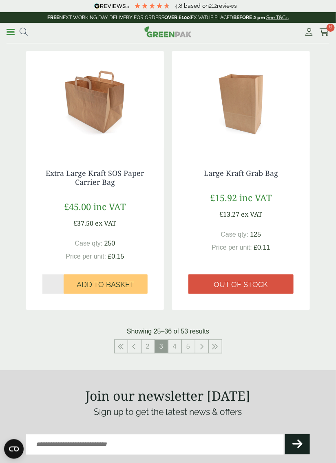
scroll to position [1430, 0]
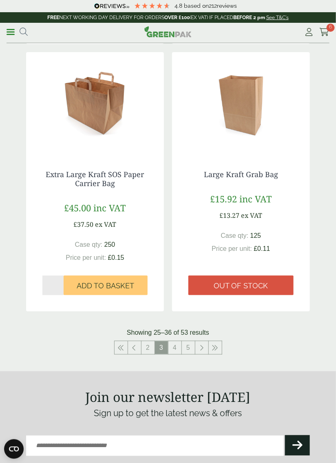
click at [268, 118] on img at bounding box center [241, 103] width 138 height 102
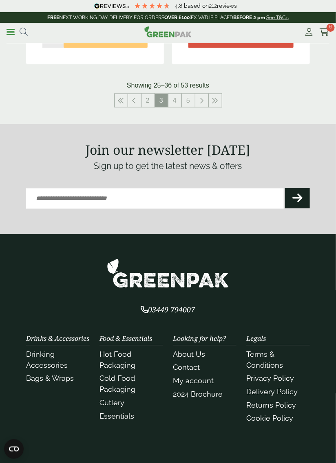
scroll to position [1677, 0]
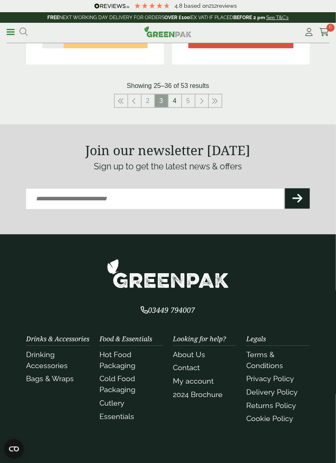
click at [172, 101] on link "4" at bounding box center [174, 101] width 13 height 13
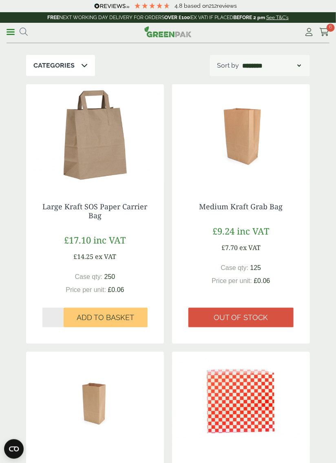
scroll to position [61, 0]
click at [249, 134] on img at bounding box center [241, 135] width 138 height 102
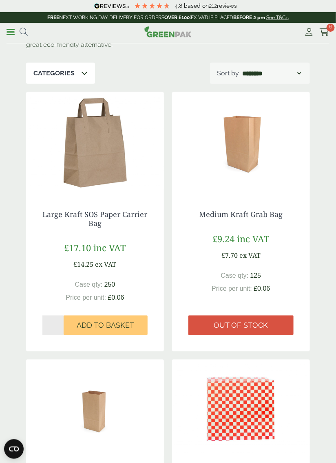
scroll to position [0, 0]
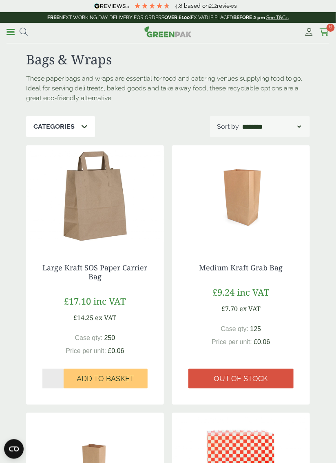
click at [329, 26] on span "6" at bounding box center [330, 28] width 8 height 8
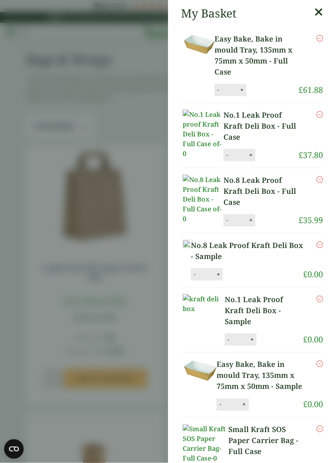
click at [107, 64] on aside "My Basket Easy Bake, Bake in mould Tray, 135mm x 75mm x 50mm - Full Case Easy B…" at bounding box center [168, 231] width 336 height 463
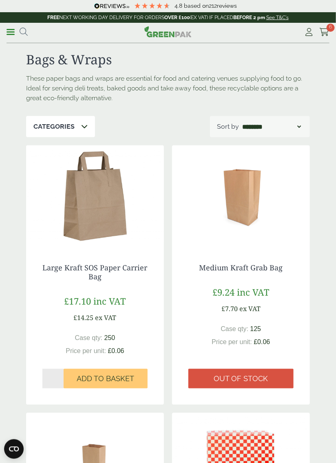
click at [13, 31] on span at bounding box center [11, 31] width 8 height 1
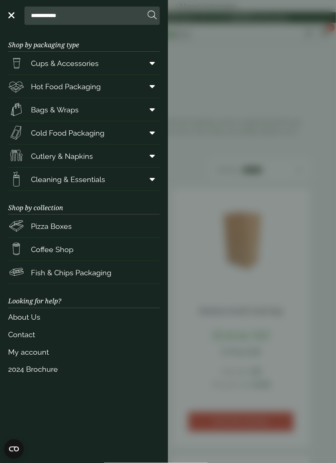
click at [42, 185] on span "Cleaning & Essentials" at bounding box center [56, 179] width 97 height 16
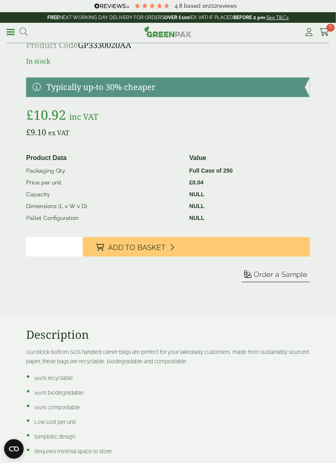
scroll to position [449, 0]
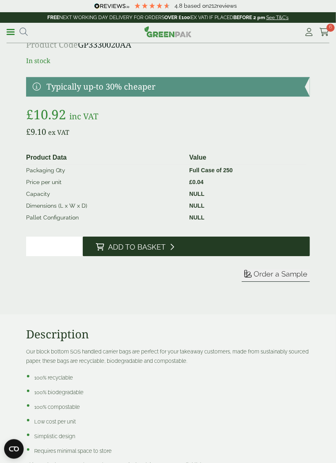
click at [235, 241] on button "Add to Basket" at bounding box center [196, 247] width 227 height 20
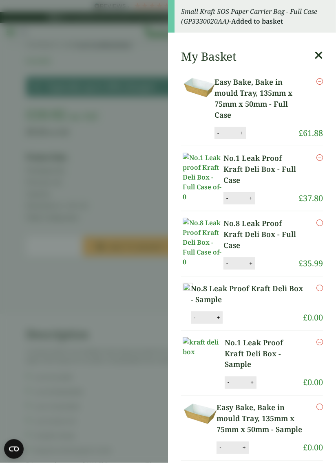
click at [104, 66] on aside "Small Kraft SOS Paper Carrier Bag - Full Case (GP3330020AA) - Added to basket M…" at bounding box center [168, 231] width 336 height 463
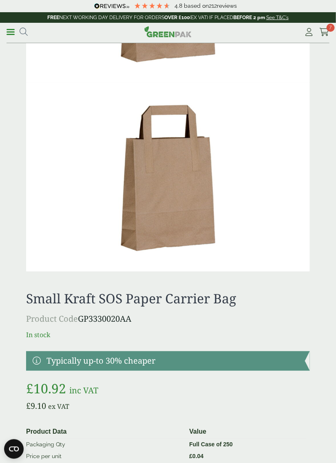
scroll to position [174, 0]
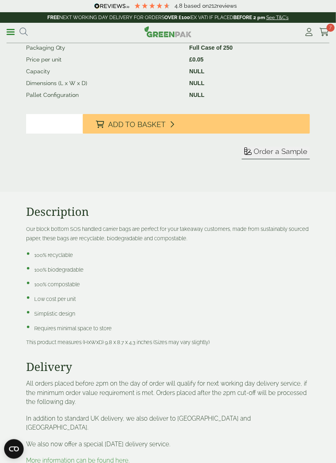
scroll to position [572, 0]
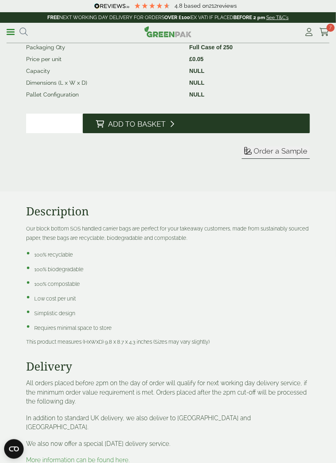
click at [118, 125] on span "Add to Basket" at bounding box center [136, 124] width 57 height 9
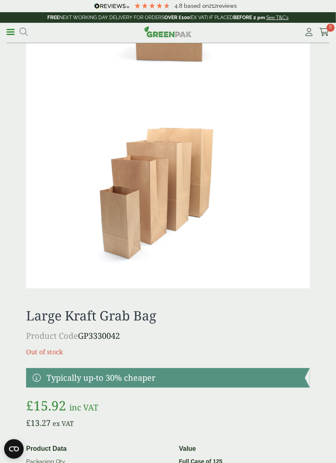
scroll to position [537, 0]
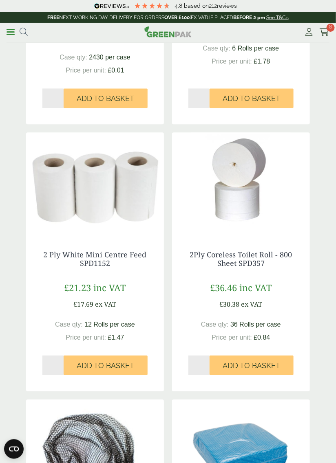
scroll to position [1055, 0]
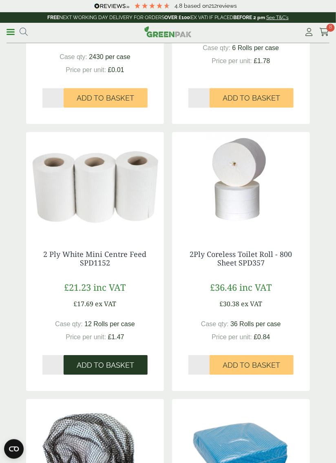
click at [101, 368] on span "Add to Basket" at bounding box center [105, 365] width 57 height 9
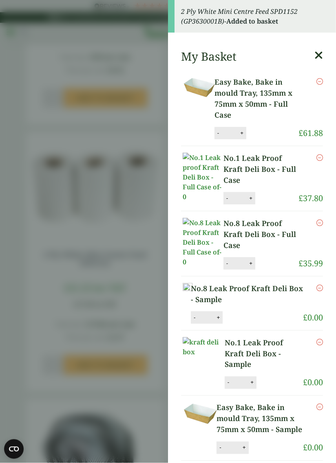
click at [319, 54] on icon at bounding box center [318, 55] width 9 height 11
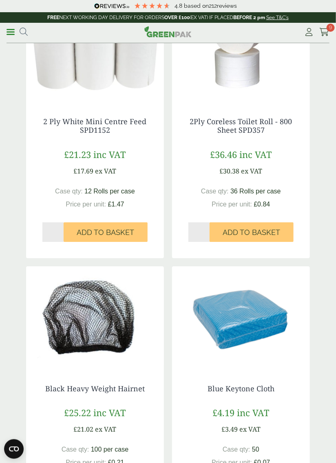
scroll to position [1169, 0]
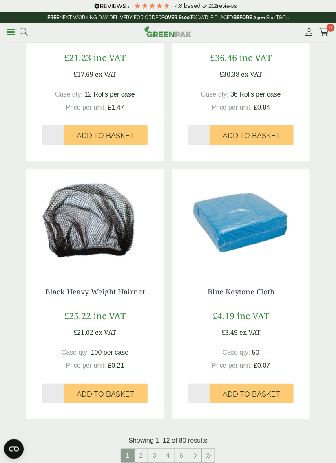
click at [251, 231] on img at bounding box center [241, 221] width 138 height 102
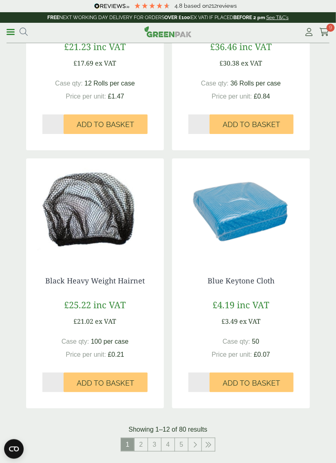
scroll to position [1311, 0]
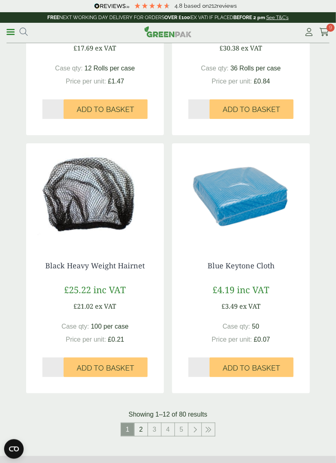
click at [140, 427] on link "2" at bounding box center [140, 429] width 13 height 13
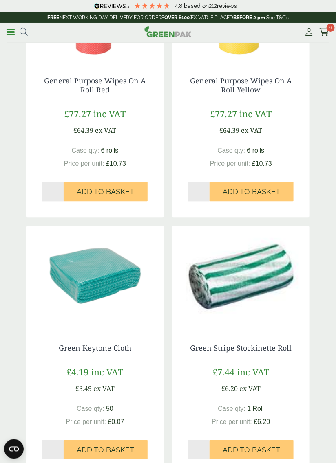
click at [95, 272] on img at bounding box center [95, 277] width 138 height 102
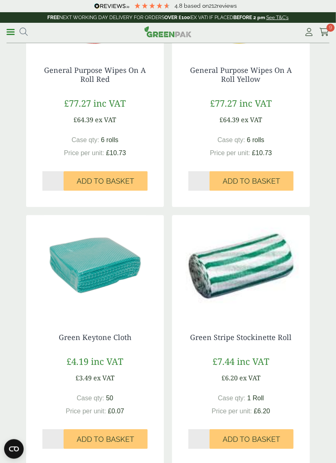
scroll to position [987, 0]
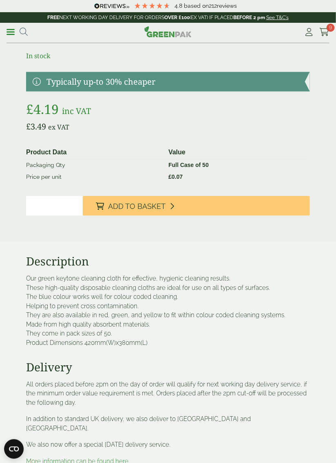
scroll to position [268, 0]
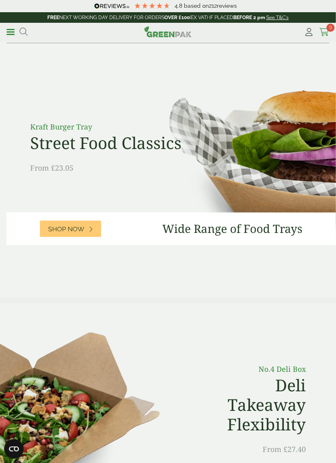
click at [325, 32] on icon at bounding box center [324, 32] width 10 height 8
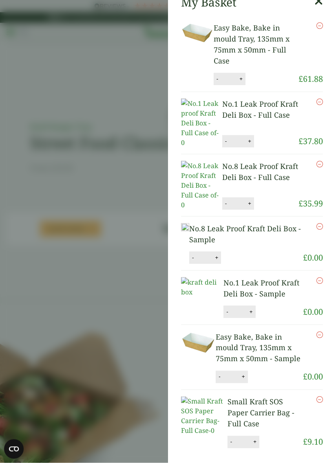
click at [79, 49] on aside "My Basket Easy Bake, Bake in mould Tray, 135mm x 75mm x 50mm - Full Case Easy B…" at bounding box center [168, 231] width 336 height 463
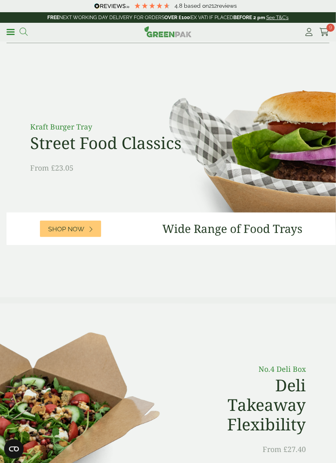
click at [24, 31] on icon at bounding box center [24, 32] width 8 height 8
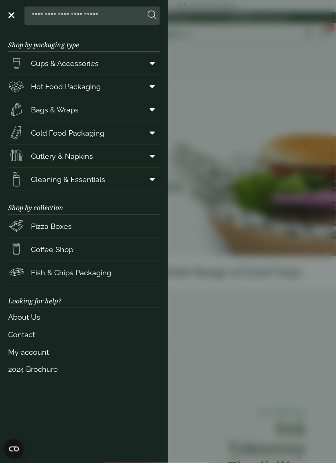
click at [80, 184] on span "Cleaning & Essentials" at bounding box center [68, 179] width 74 height 11
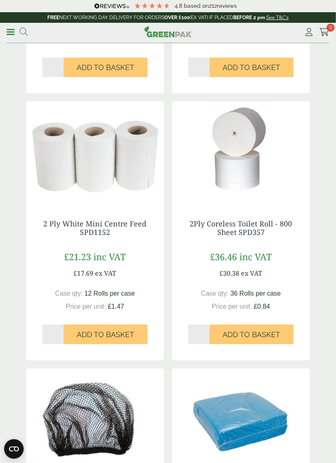
scroll to position [1094, 0]
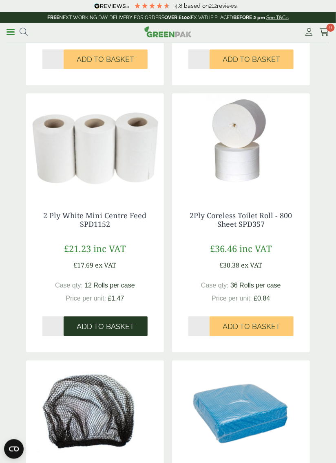
click at [97, 323] on span "Add to Basket" at bounding box center [105, 326] width 57 height 9
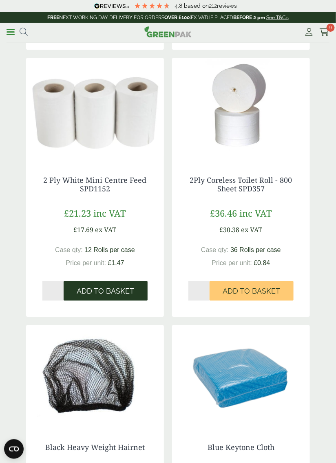
scroll to position [1199, 0]
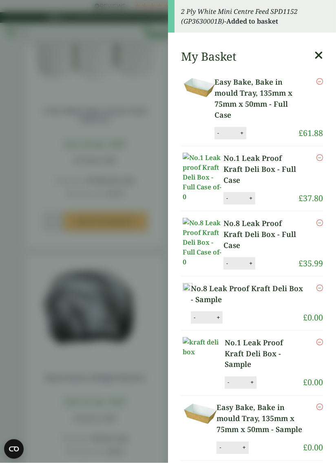
click at [319, 55] on icon at bounding box center [318, 55] width 9 height 11
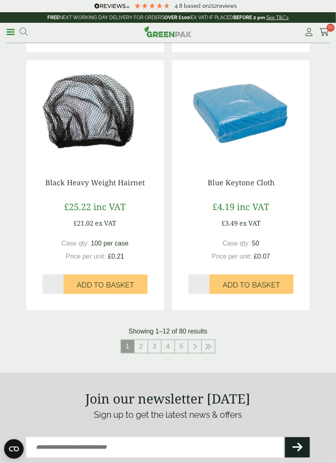
scroll to position [1397, 0]
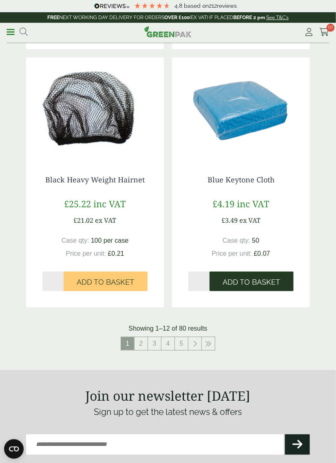
click at [251, 278] on span "Add to Basket" at bounding box center [251, 282] width 57 height 9
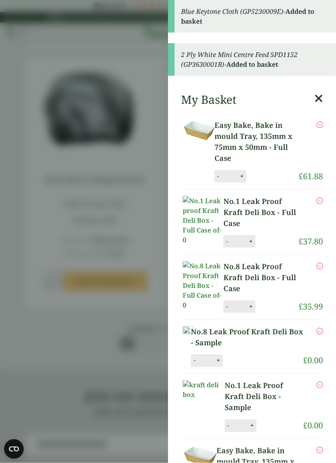
click at [125, 421] on aside "Blue Keytone Cloth (GP5230009E) - Added to basket 2 Ply White Mini Centre Feed …" at bounding box center [168, 231] width 336 height 463
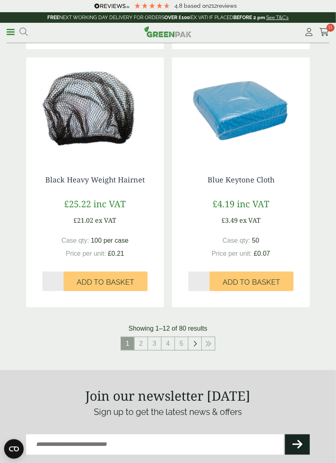
click at [196, 344] on icon at bounding box center [195, 344] width 4 height 7
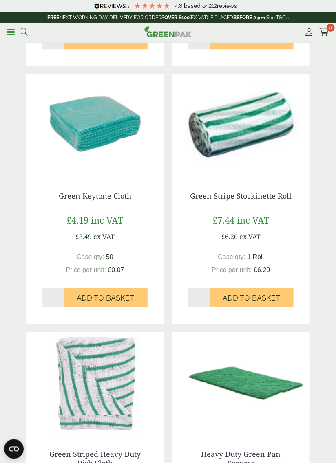
scroll to position [1111, 0]
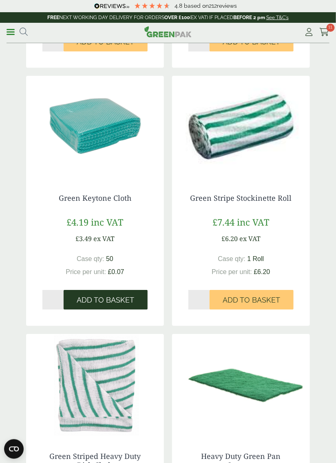
click at [104, 297] on span "Add to Basket" at bounding box center [105, 300] width 57 height 9
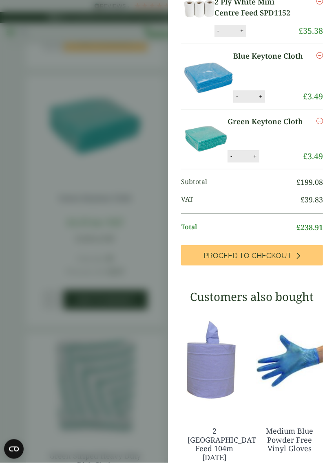
scroll to position [558, 0]
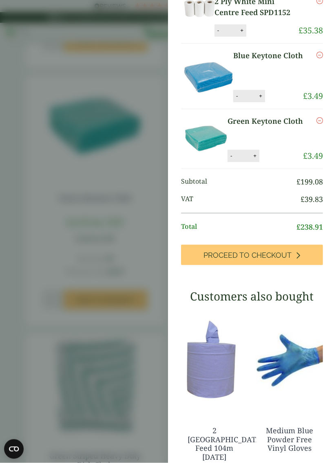
click at [121, 58] on aside "Green Keytone Cloth (GP5230009EB) - Added to basket My Basket Easy Bake, Bake i…" at bounding box center [168, 231] width 336 height 463
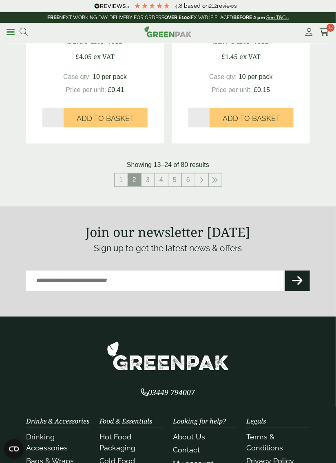
scroll to position [1562, 0]
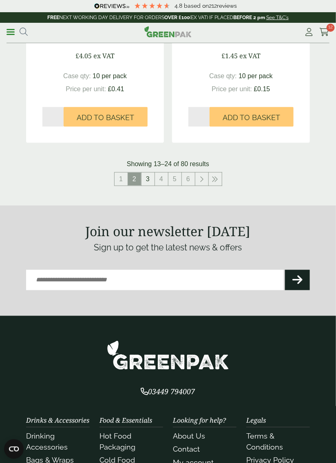
click at [146, 179] on link "3" at bounding box center [147, 179] width 13 height 13
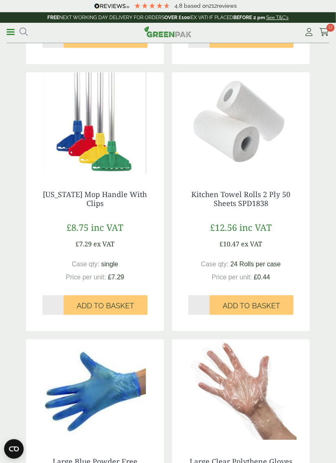
scroll to position [328, 0]
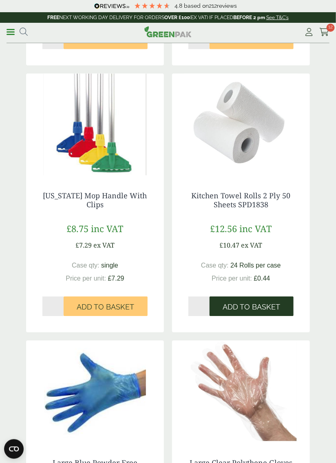
click at [241, 300] on button "Add to Basket" at bounding box center [251, 307] width 84 height 20
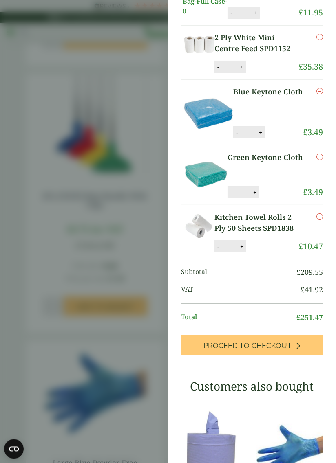
scroll to position [558, 0]
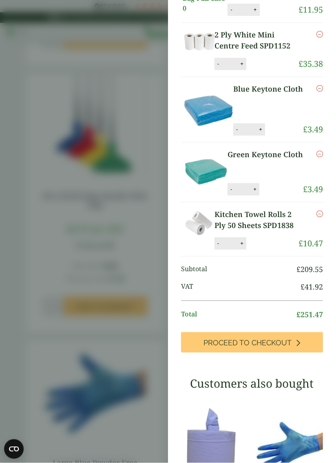
click at [104, 66] on aside "Kitchen Towel Rolls 2 Ply 50 Sheets SPD1838 (GP3630002) - Added to basket My Ba…" at bounding box center [168, 231] width 336 height 463
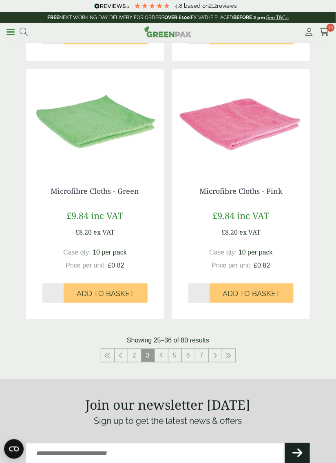
scroll to position [1395, 0]
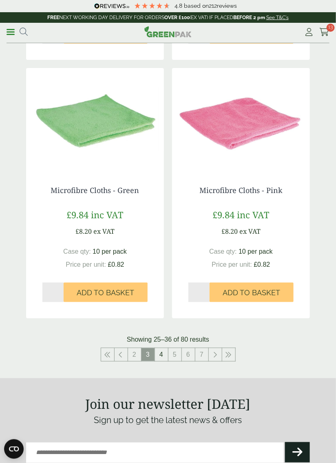
click at [161, 355] on link "4" at bounding box center [161, 354] width 13 height 13
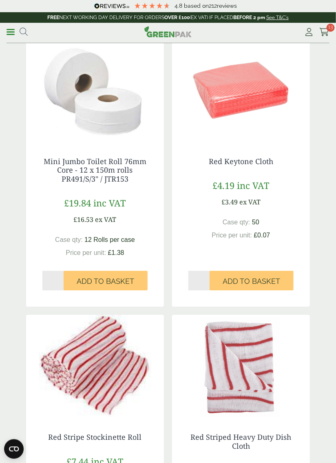
scroll to position [353, 0]
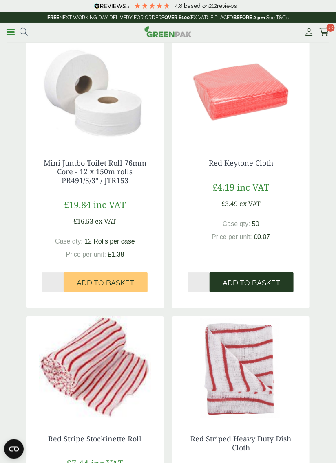
click at [251, 279] on span "Add to Basket" at bounding box center [251, 283] width 57 height 9
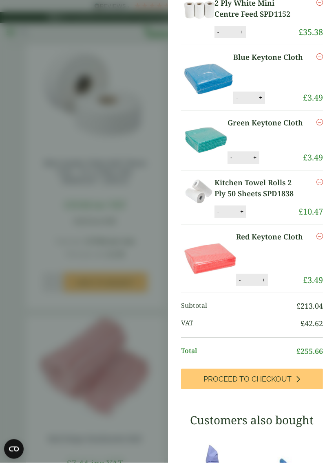
scroll to position [558, 0]
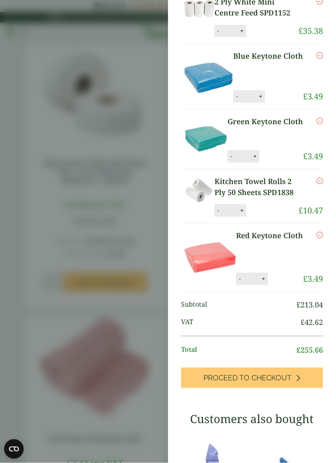
click at [126, 68] on aside "Red Keytone Cloth (GP5230009EA) - Added to basket My Basket Easy Bake, Bake in …" at bounding box center [168, 231] width 336 height 463
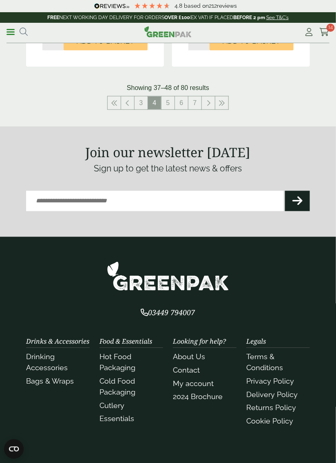
scroll to position [1662, 0]
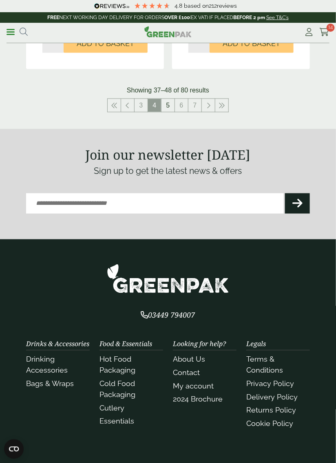
click at [167, 105] on link "5" at bounding box center [167, 105] width 13 height 13
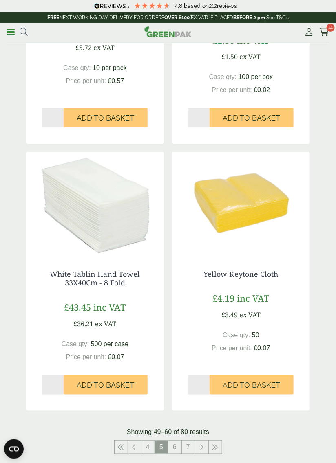
scroll to position [1301, 0]
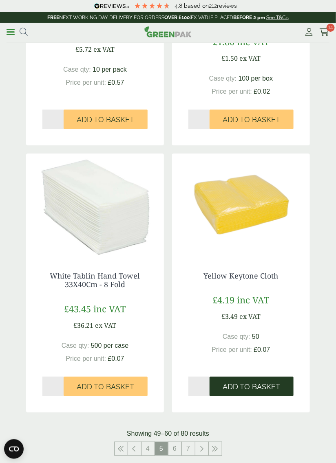
click at [250, 385] on span "Add to Basket" at bounding box center [251, 387] width 57 height 9
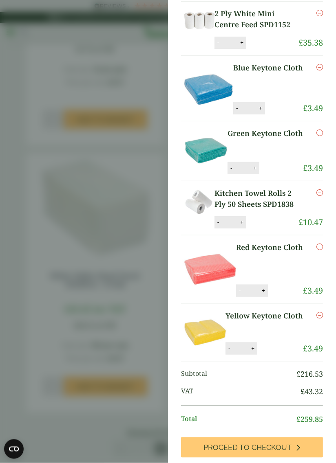
scroll to position [558, 0]
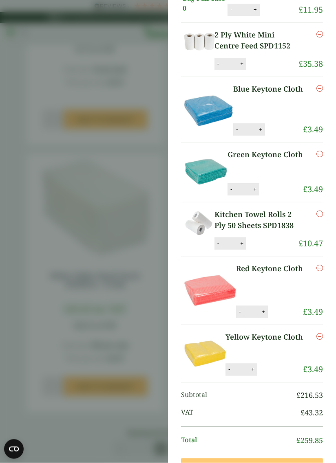
click at [132, 49] on aside "Yellow Keytone Cloth (GP5230009EC) - Added to basket My Basket Easy Bake, Bake …" at bounding box center [168, 231] width 336 height 463
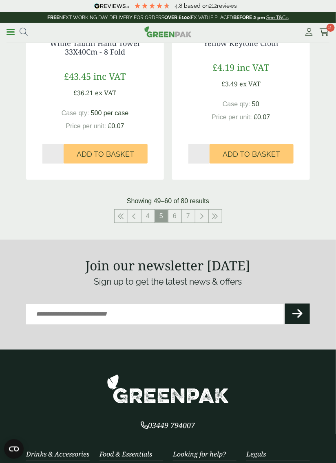
scroll to position [1532, 0]
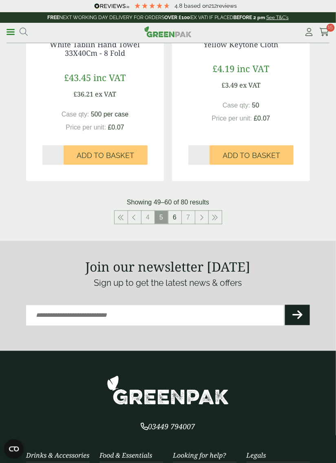
click at [171, 218] on link "6" at bounding box center [174, 217] width 13 height 13
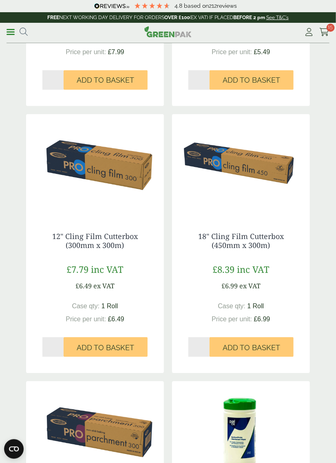
scroll to position [1075, 0]
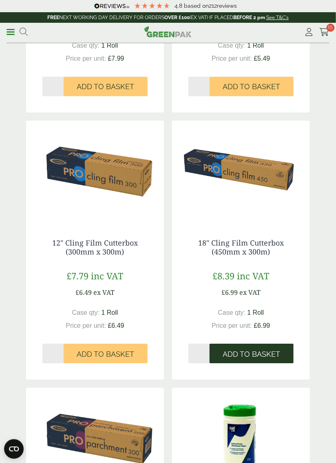
click at [250, 352] on span "Add to Basket" at bounding box center [251, 354] width 57 height 9
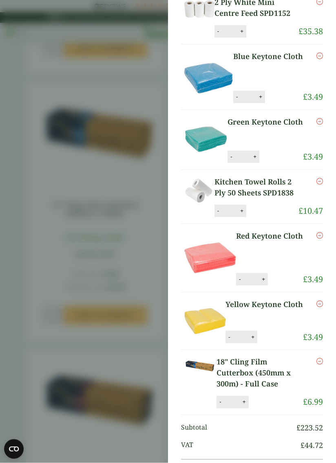
scroll to position [558, 0]
click at [123, 56] on aside "18" Cling Film Cutterbox (450mm x 300m) - Full Case (GP3830005) - Added to bask…" at bounding box center [168, 231] width 336 height 463
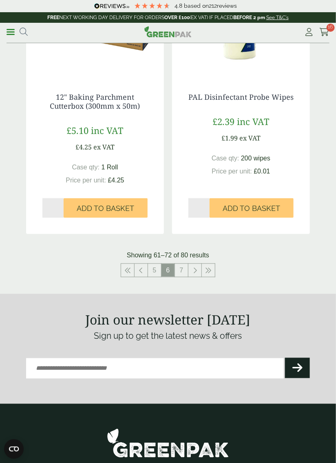
scroll to position [1493, 0]
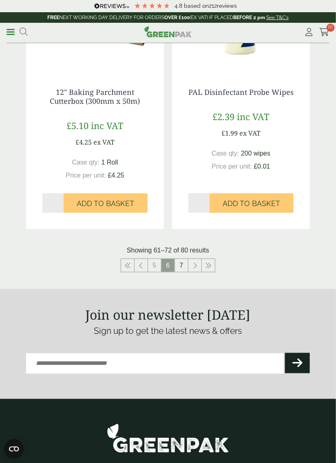
click at [179, 264] on link "7" at bounding box center [181, 265] width 13 height 13
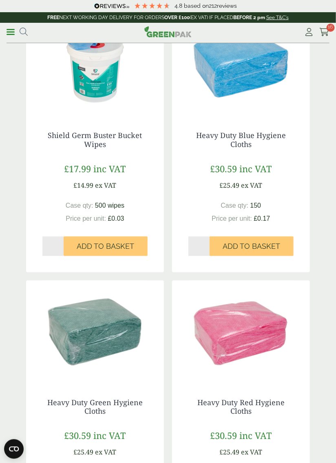
scroll to position [123, 0]
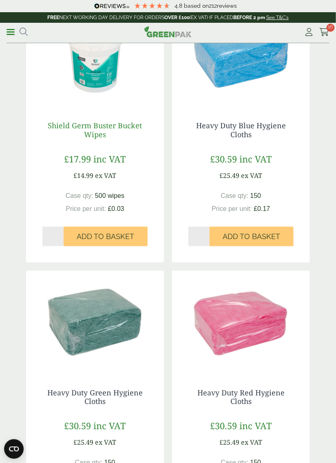
click at [97, 130] on link "Shield Germ Buster Bucket Wipes" at bounding box center [95, 130] width 94 height 19
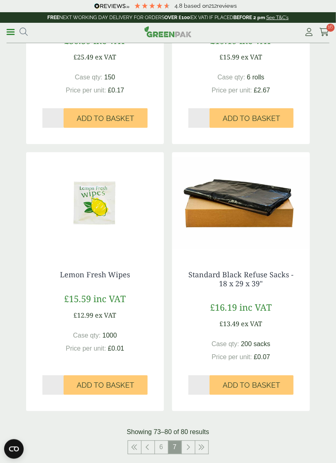
scroll to position [764, 0]
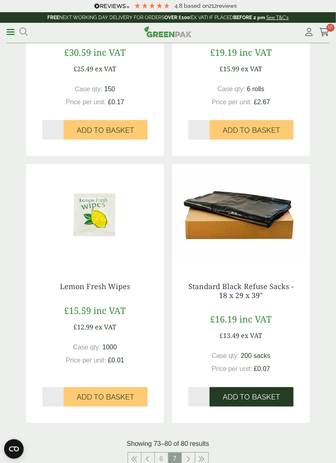
click at [241, 396] on span "Add to Basket" at bounding box center [251, 397] width 57 height 9
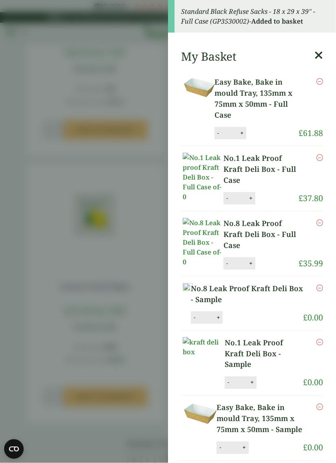
click at [111, 102] on aside "Standard Black Refuse Sacks - 18 x 29 x 39" - Full Case (GP3530002) - Added to …" at bounding box center [168, 231] width 336 height 463
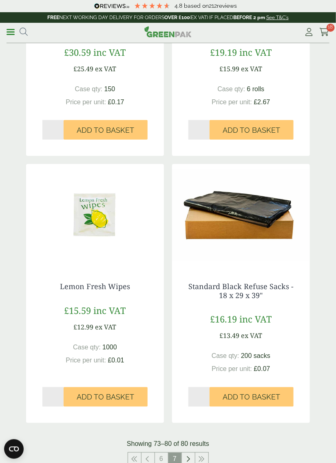
click at [190, 458] on link at bounding box center [188, 459] width 13 height 13
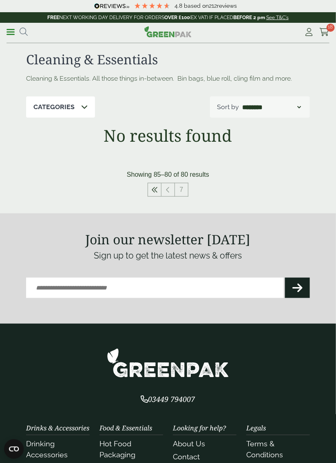
click at [151, 190] on icon at bounding box center [154, 190] width 7 height 7
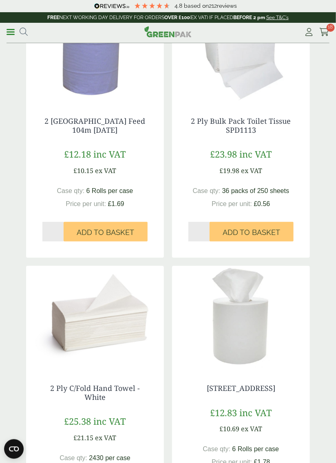
scroll to position [654, 0]
click at [92, 323] on img at bounding box center [95, 317] width 138 height 102
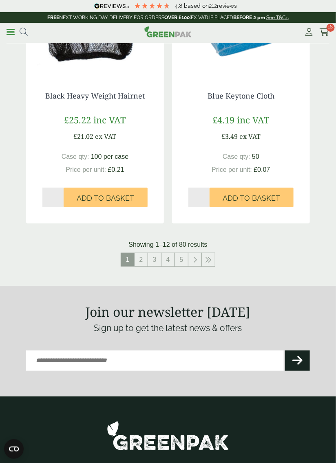
scroll to position [1482, 0]
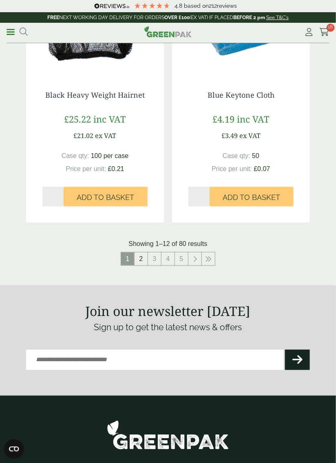
click at [140, 259] on link "2" at bounding box center [140, 259] width 13 height 13
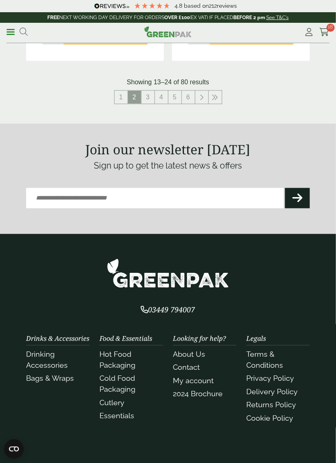
scroll to position [1641, 0]
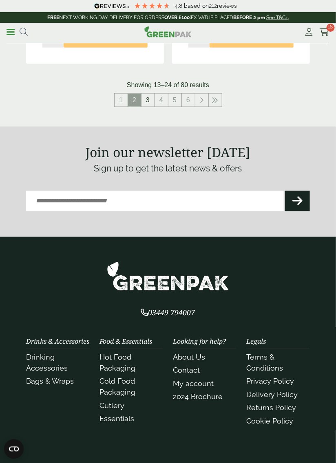
click at [148, 96] on link "3" at bounding box center [147, 100] width 13 height 13
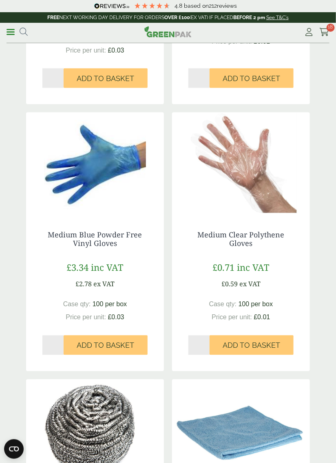
scroll to position [822, 0]
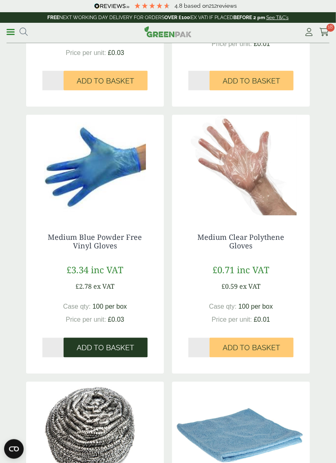
click at [116, 343] on button "Add to Basket" at bounding box center [106, 348] width 84 height 20
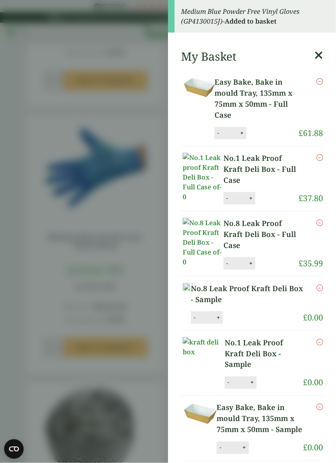
click at [320, 50] on icon at bounding box center [318, 55] width 9 height 11
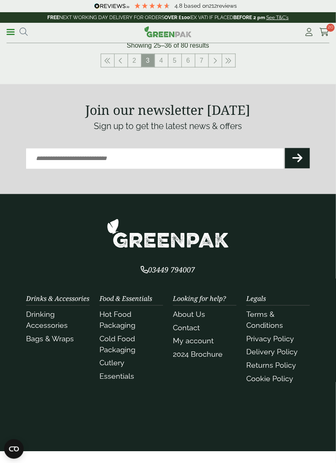
scroll to position [1679, 0]
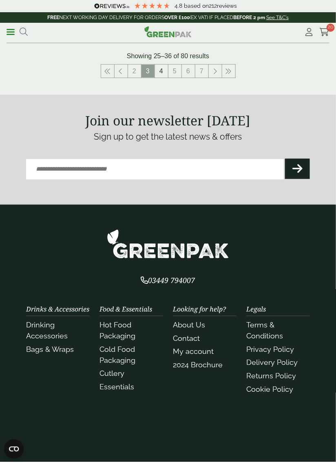
click at [164, 67] on link "4" at bounding box center [161, 71] width 13 height 13
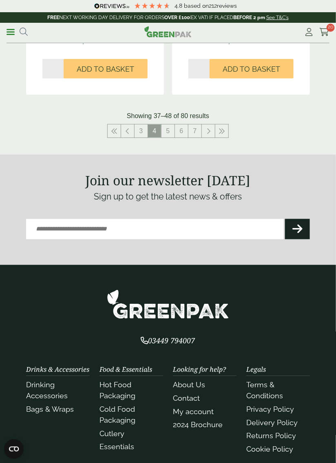
scroll to position [1636, 0]
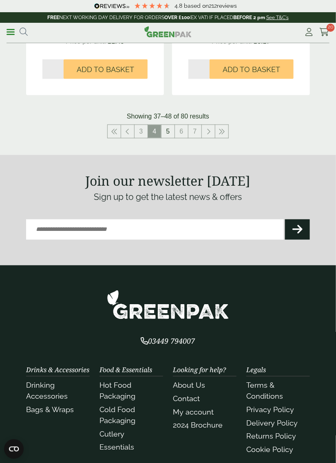
click at [166, 134] on link "5" at bounding box center [167, 131] width 13 height 13
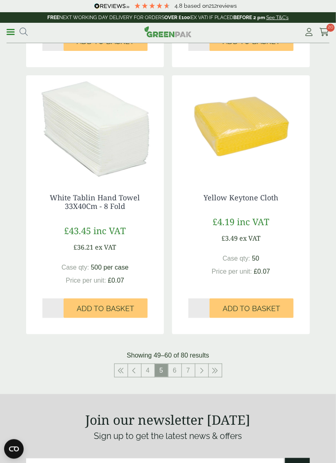
scroll to position [1378, 0]
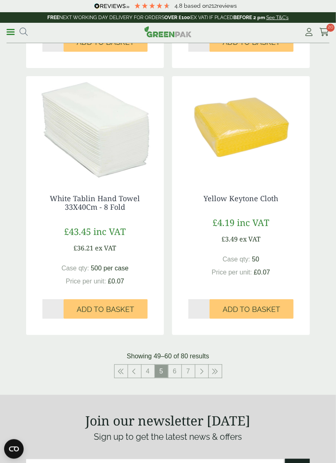
click at [102, 117] on img at bounding box center [95, 127] width 138 height 102
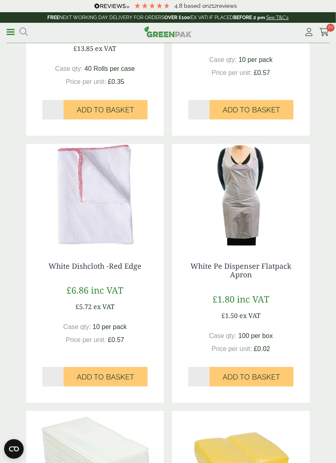
scroll to position [1047, 0]
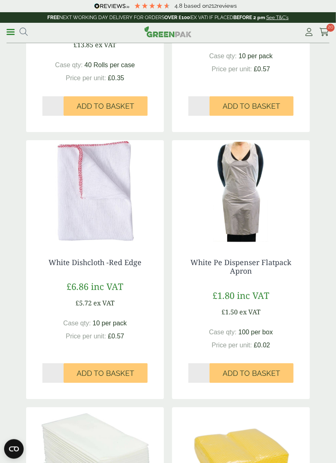
click at [247, 203] on img at bounding box center [241, 192] width 138 height 102
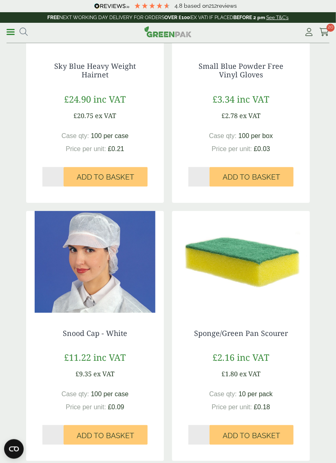
scroll to position [450, 0]
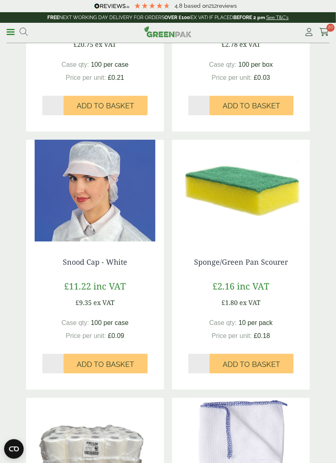
click at [98, 166] on img at bounding box center [95, 191] width 138 height 102
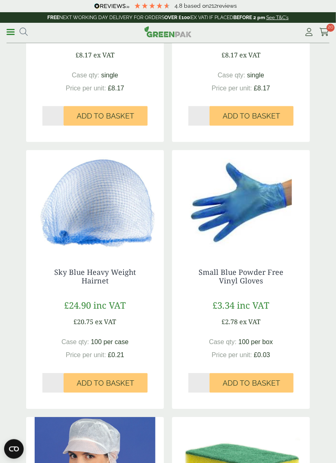
scroll to position [0, 0]
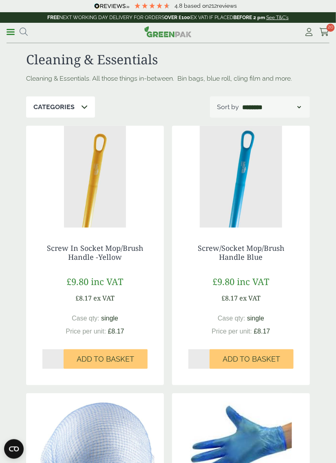
click at [12, 34] on link "Menu" at bounding box center [11, 31] width 8 height 8
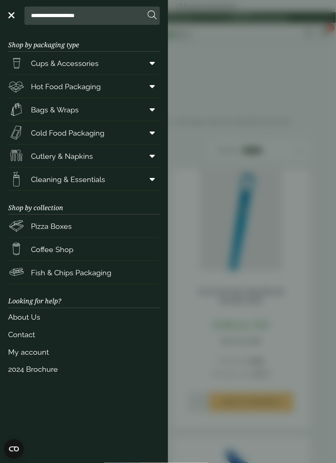
click at [152, 156] on icon at bounding box center [152, 156] width 5 height 8
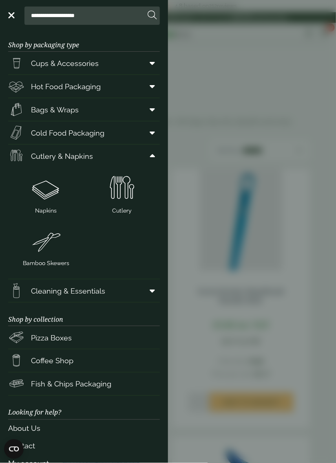
click at [45, 191] on img at bounding box center [45, 188] width 69 height 33
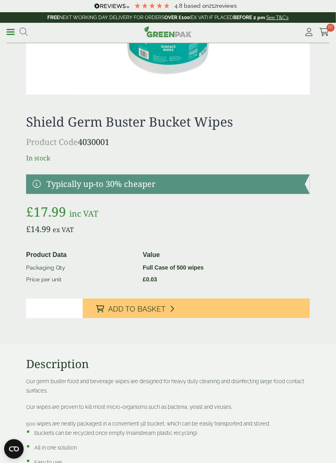
scroll to position [354, 0]
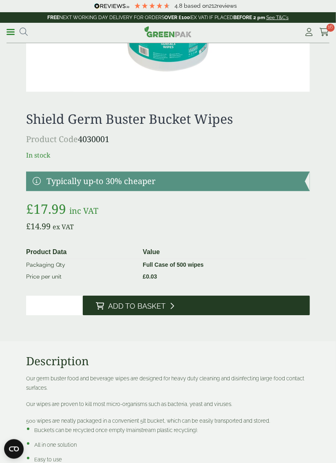
click at [213, 302] on button "Add to Basket" at bounding box center [196, 306] width 227 height 20
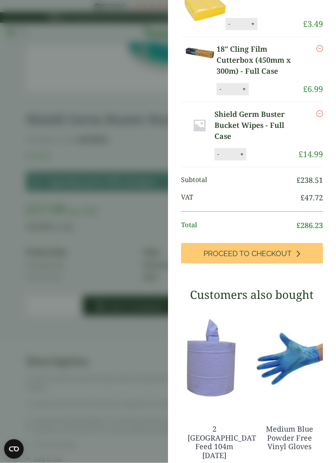
scroll to position [917, 0]
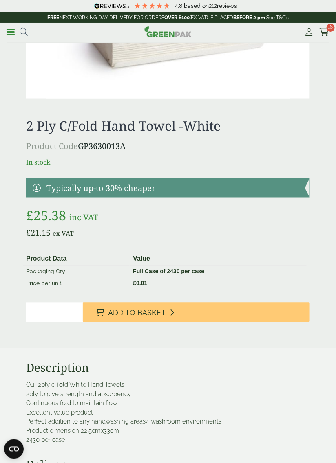
scroll to position [159, 0]
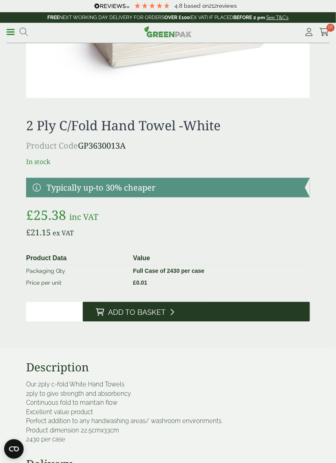
click at [216, 312] on button "Add to Basket" at bounding box center [196, 312] width 227 height 20
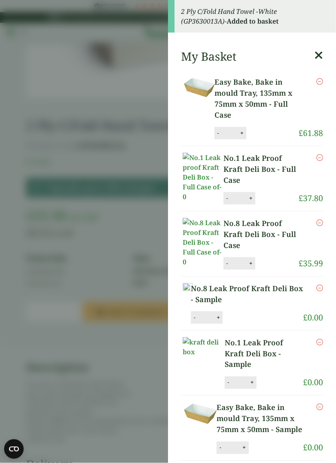
click at [320, 58] on icon at bounding box center [318, 55] width 9 height 11
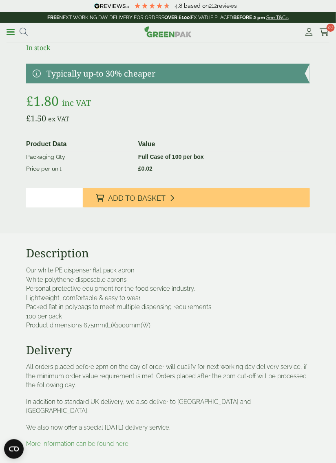
scroll to position [273, 0]
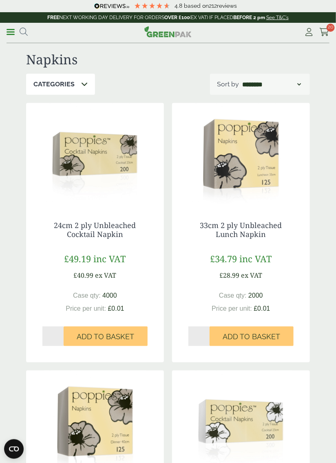
click at [11, 31] on span at bounding box center [11, 31] width 8 height 1
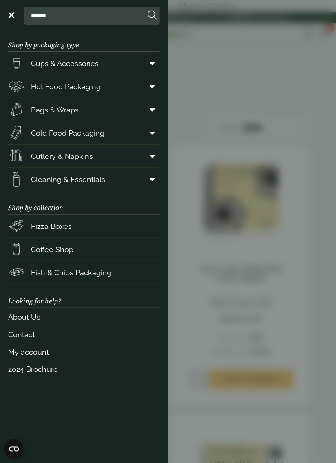
click at [78, 67] on span "Cups & Accessories" at bounding box center [65, 63] width 68 height 11
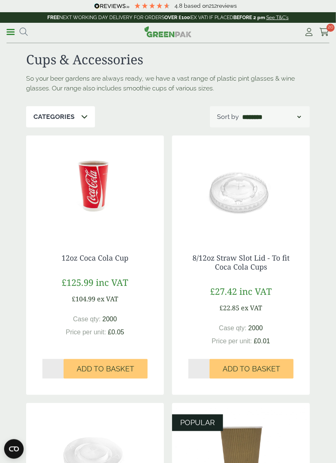
click at [79, 115] on div "Categories" at bounding box center [60, 116] width 69 height 21
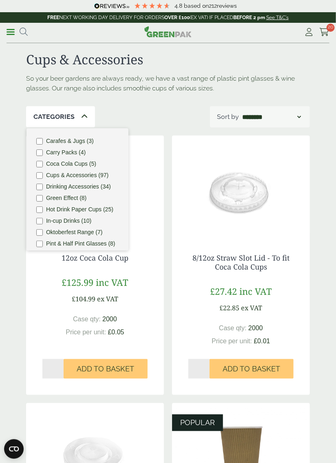
click at [47, 211] on label "Hot Drink Paper Cups (25)" at bounding box center [79, 210] width 67 height 6
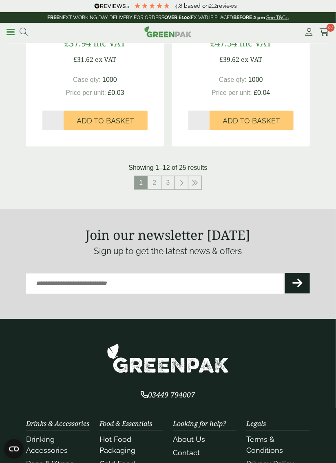
scroll to position [1560, 0]
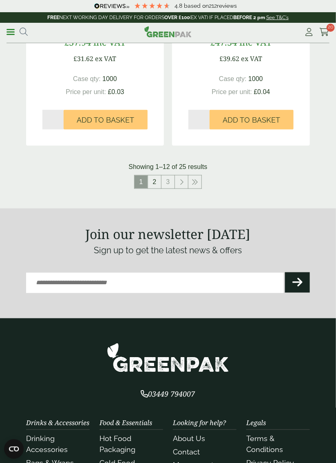
click at [152, 179] on link "2" at bounding box center [154, 182] width 13 height 13
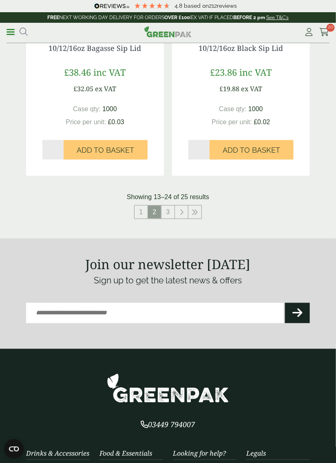
scroll to position [1523, 0]
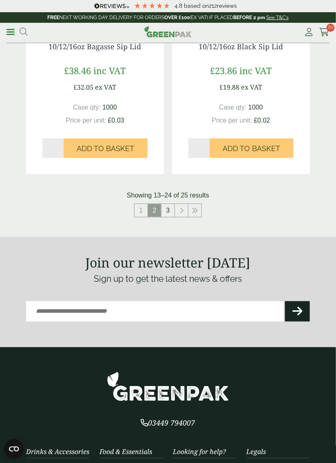
click at [167, 214] on link "3" at bounding box center [167, 210] width 13 height 13
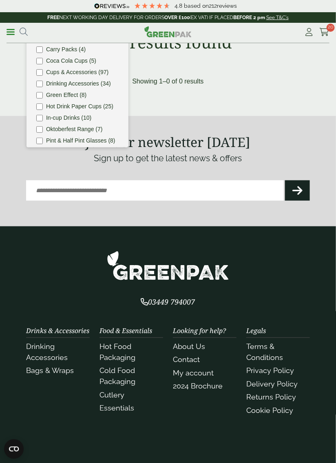
scroll to position [169, 0]
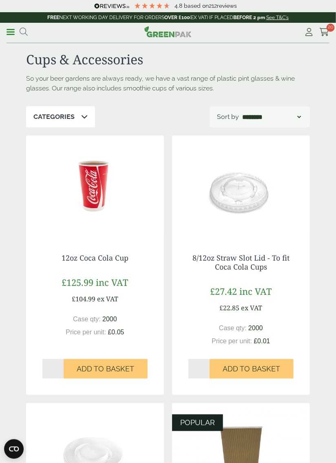
click at [81, 117] on icon at bounding box center [84, 116] width 7 height 7
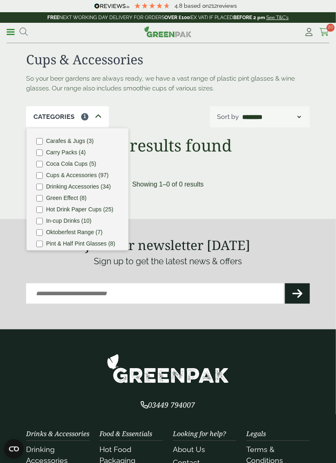
click at [325, 30] on icon at bounding box center [324, 32] width 10 height 8
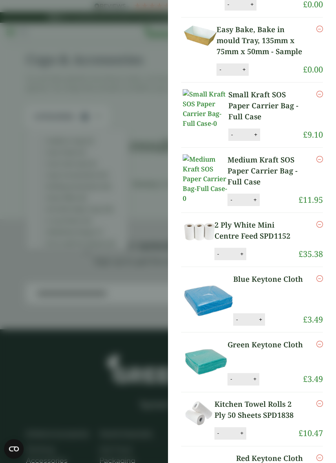
scroll to position [340, 0]
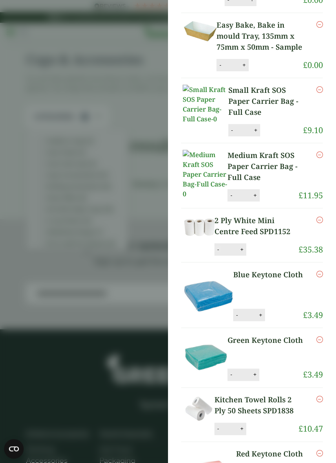
click at [218, 246] on button "-" at bounding box center [218, 249] width 7 height 7
type input "*"
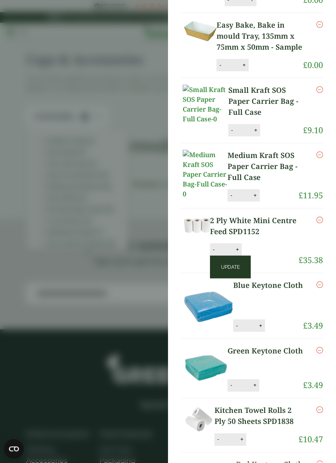
click at [235, 256] on button "Update" at bounding box center [230, 267] width 41 height 23
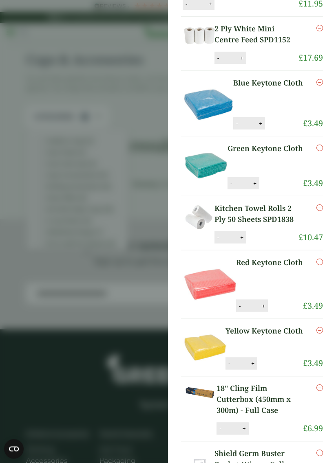
scroll to position [476, 0]
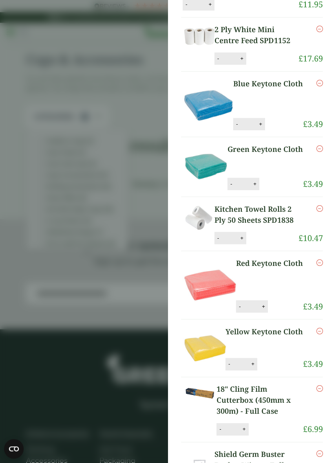
click at [267, 226] on link "Kitchen Towel Rolls 2 Ply 50 Sheets SPD1838" at bounding box center [256, 215] width 84 height 22
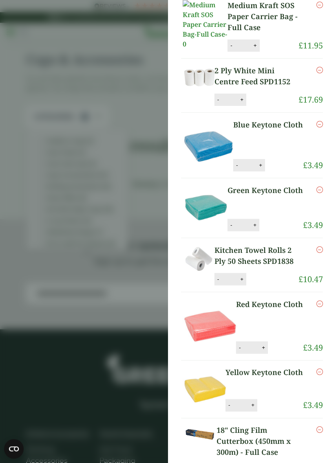
scroll to position [486, 0]
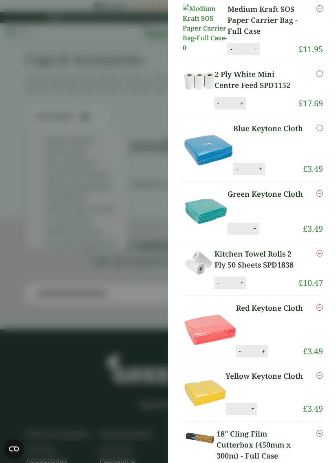
click at [322, 250] on icon "Remove this item" at bounding box center [319, 253] width 7 height 7
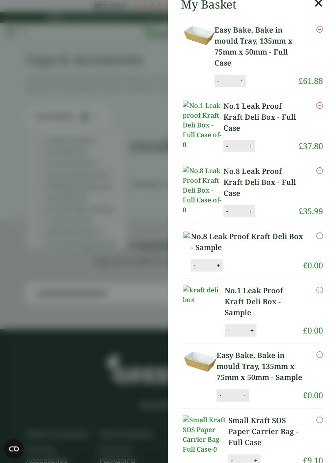
scroll to position [0, 0]
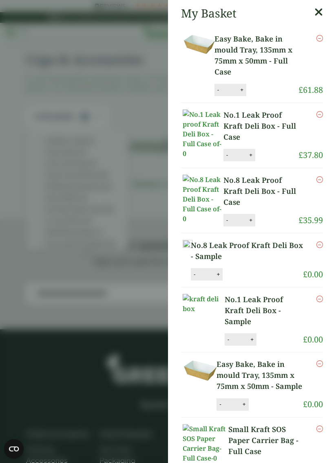
click at [317, 36] on icon "Remove this item" at bounding box center [319, 38] width 7 height 7
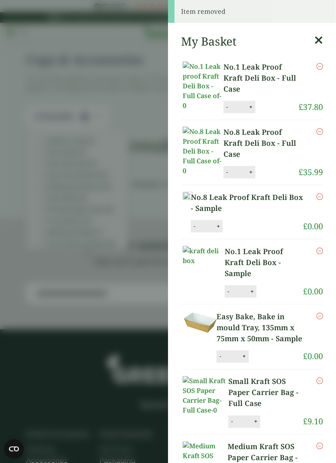
click at [321, 311] on div "Remove" at bounding box center [313, 331] width 20 height 40
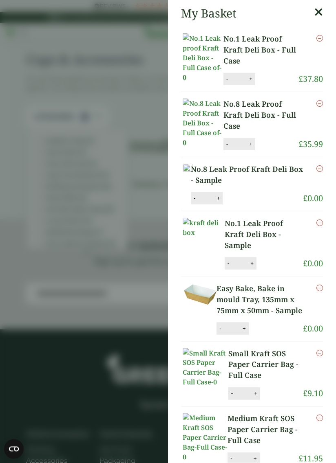
click at [321, 285] on icon "Remove this item" at bounding box center [319, 288] width 7 height 7
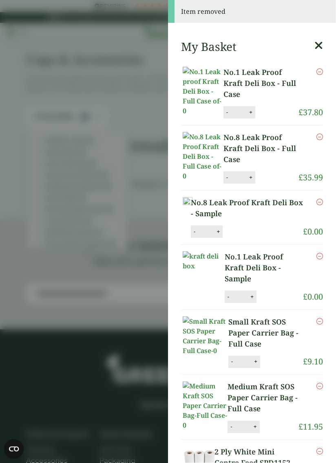
click at [320, 253] on icon "Remove this item" at bounding box center [319, 256] width 7 height 7
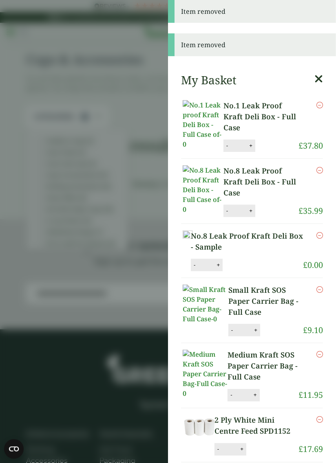
click at [320, 232] on icon "Remove this item" at bounding box center [319, 235] width 7 height 7
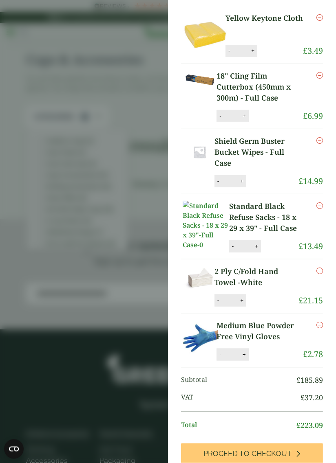
scroll to position [487, 0]
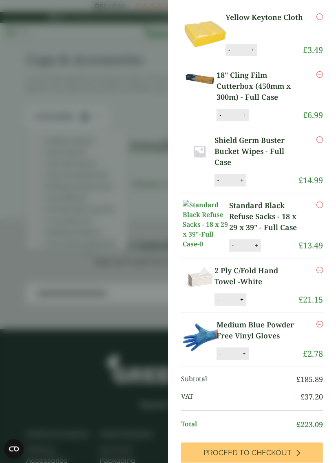
click at [321, 143] on icon "Remove this item" at bounding box center [319, 140] width 7 height 7
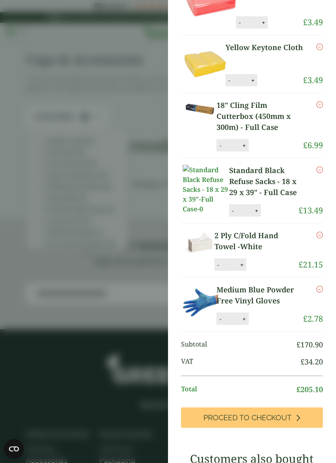
scroll to position [520, 0]
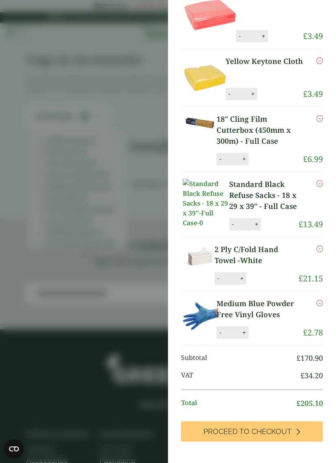
click at [321, 181] on icon "Remove this item" at bounding box center [319, 184] width 7 height 7
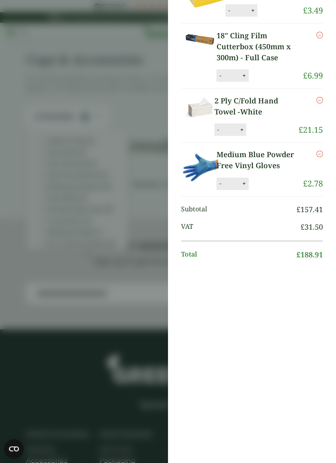
scroll to position [326, 0]
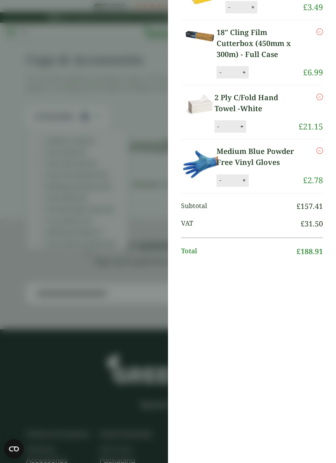
click at [322, 35] on icon "Remove this item" at bounding box center [319, 32] width 7 height 7
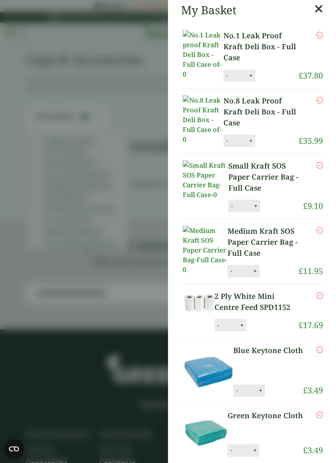
scroll to position [0, 0]
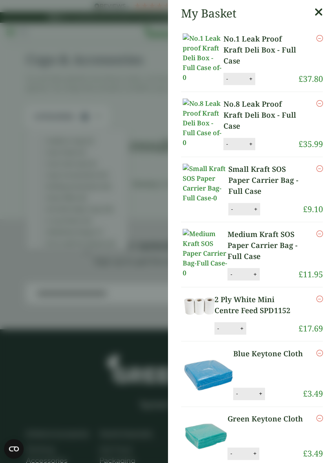
click at [112, 48] on aside "My Basket No.1 Leak Proof Kraft Deli Box - Full Case No.1 Leak Proof Kraft Deli…" at bounding box center [168, 231] width 336 height 463
